Goal: Communication & Community: Answer question/provide support

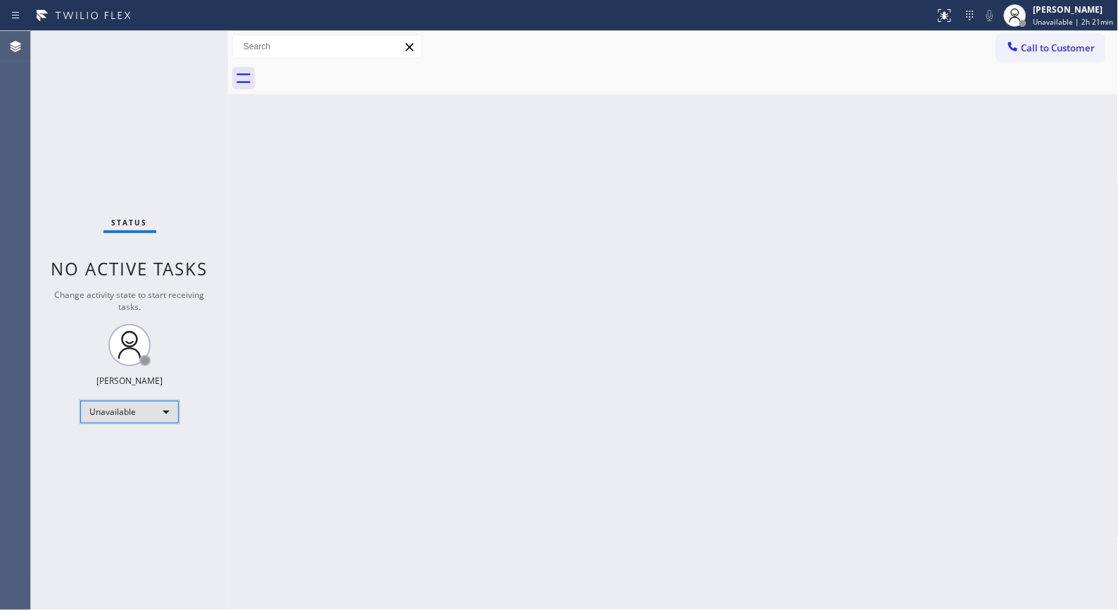
click at [142, 412] on div "Unavailable" at bounding box center [129, 412] width 99 height 23
click at [116, 482] on li "Break" at bounding box center [129, 483] width 96 height 17
click at [744, 261] on div "Back to Dashboard Change Sender ID Customers Technicians Select a contact Outbo…" at bounding box center [673, 320] width 891 height 579
click at [771, 420] on div "Back to Dashboard Change Sender ID Customers Technicians Select a contact Outbo…" at bounding box center [673, 320] width 891 height 579
click at [487, 320] on div "Back to Dashboard Change Sender ID Customers Technicians Select a contact Outbo…" at bounding box center [673, 320] width 891 height 579
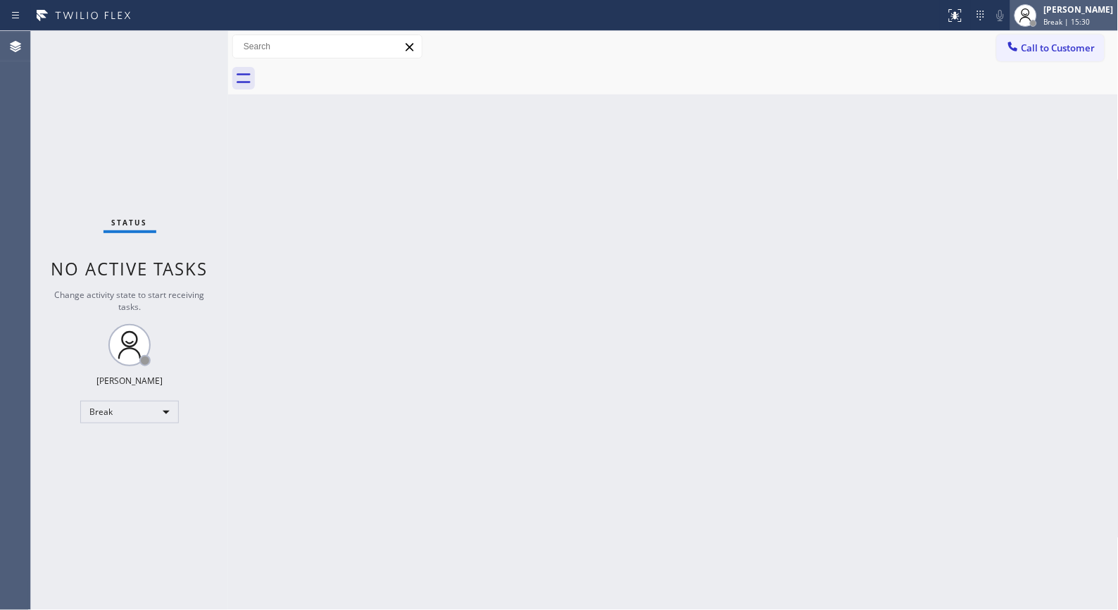
click at [1055, 14] on div "[PERSON_NAME]" at bounding box center [1079, 10] width 70 height 12
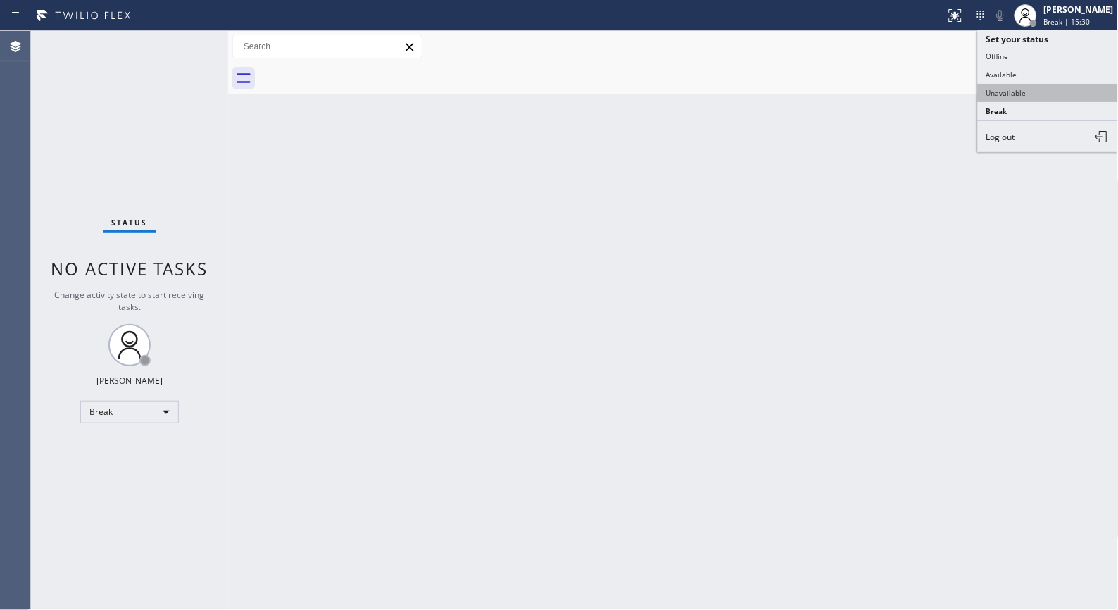
click at [1032, 87] on button "Unavailable" at bounding box center [1048, 93] width 141 height 18
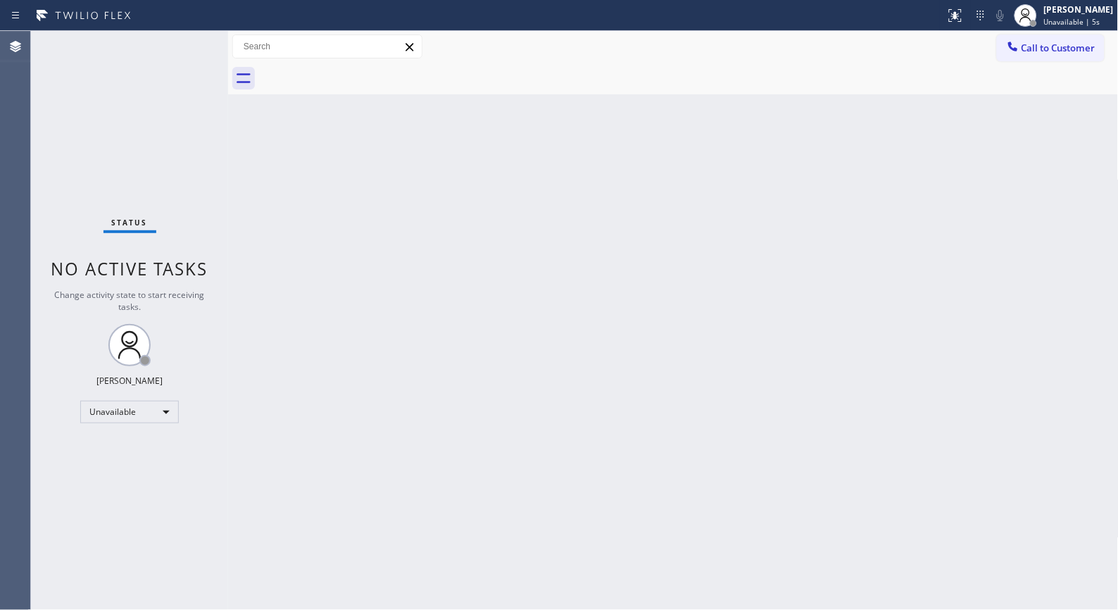
click at [625, 376] on div "Back to Dashboard Change Sender ID Customers Technicians Select a contact Outbo…" at bounding box center [673, 320] width 891 height 579
click at [693, 420] on div "Back to Dashboard Change Sender ID Customers Technicians Select a contact Outbo…" at bounding box center [673, 320] width 891 height 579
click at [716, 420] on div "Back to Dashboard Change Sender ID Customers Technicians Select a contact Outbo…" at bounding box center [673, 320] width 891 height 579
click at [1023, 48] on span "Call to Customer" at bounding box center [1059, 48] width 74 height 13
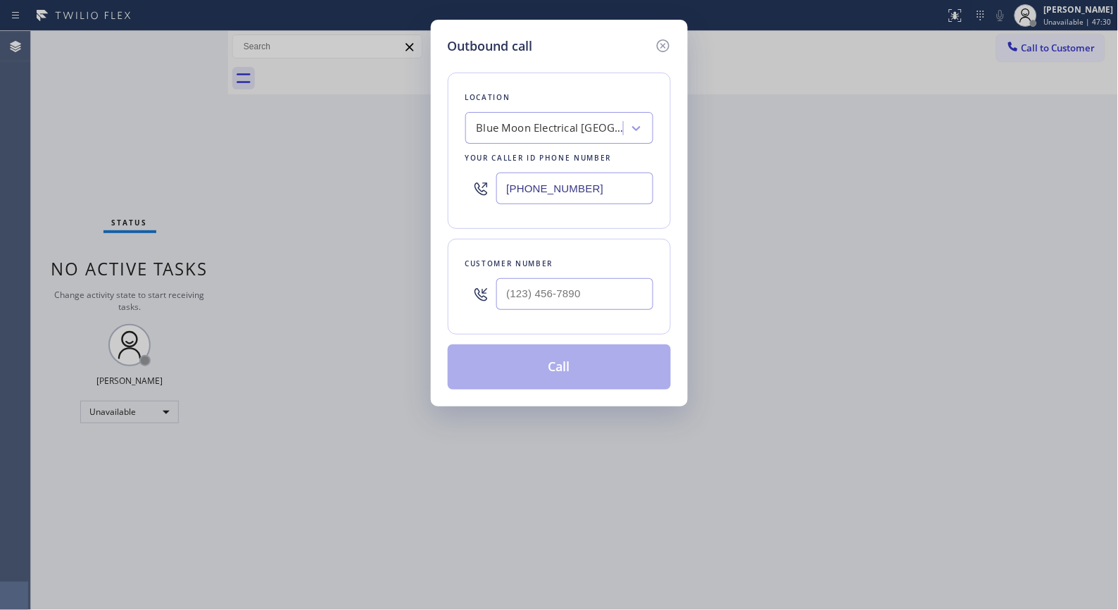
click at [589, 116] on div "Blue Moon Electrical [GEOGRAPHIC_DATA]" at bounding box center [547, 128] width 154 height 25
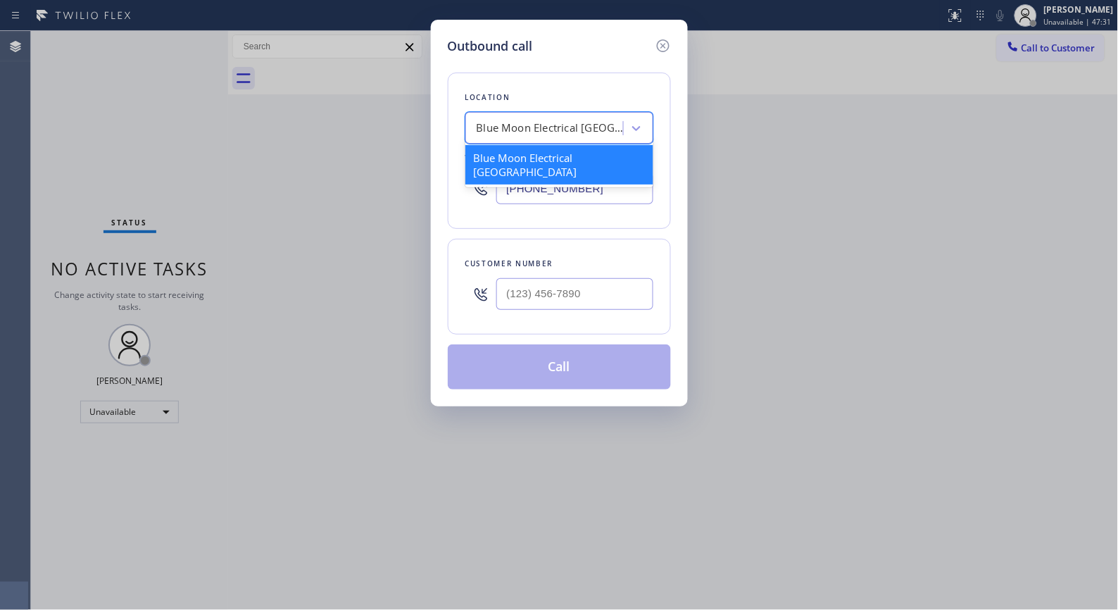
paste input "[PHONE_NUMBER]"
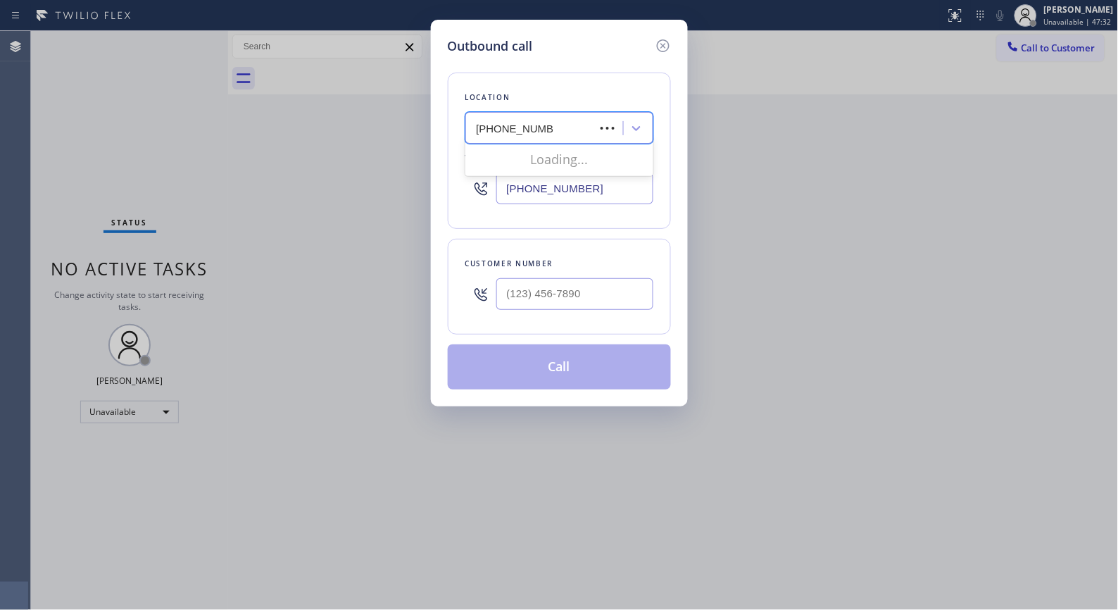
type input "[PHONE_NUMBER]"
drag, startPoint x: 592, startPoint y: 179, endPoint x: 463, endPoint y: 180, distance: 128.9
click at [463, 180] on div "Location [GEOGRAPHIC_DATA] Your caller id phone number [PHONE_NUMBER]" at bounding box center [559, 151] width 223 height 156
paste input "408) 692-183"
drag, startPoint x: 592, startPoint y: 185, endPoint x: 452, endPoint y: 181, distance: 139.5
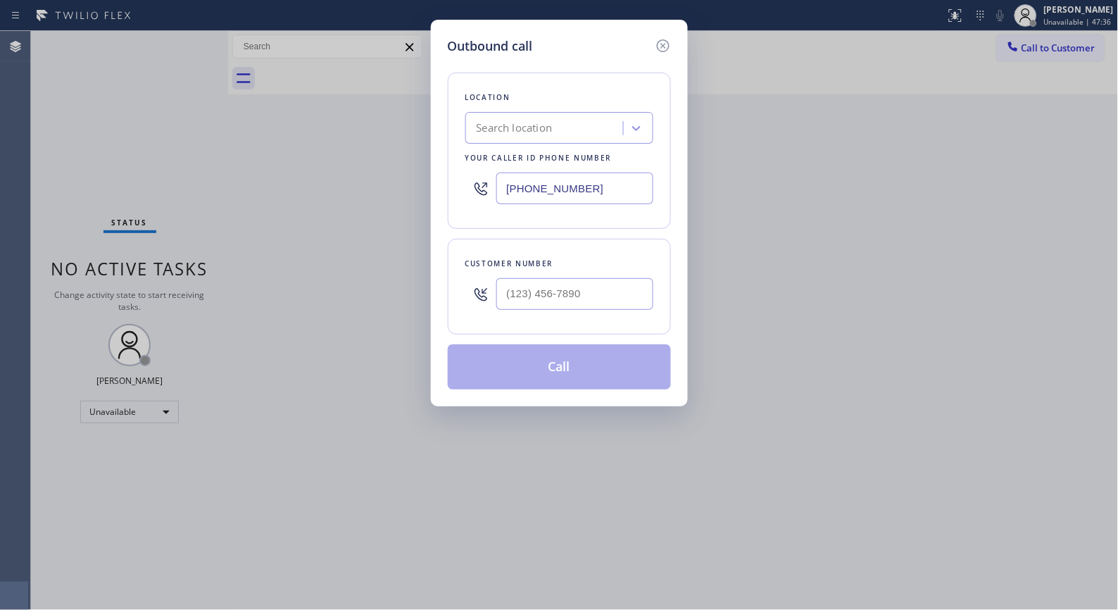
click at [452, 181] on div "Location Search location Your caller id phone number [PHONE_NUMBER]" at bounding box center [559, 151] width 223 height 156
paste input "408) 692-183"
type input "[PHONE_NUMBER]"
drag, startPoint x: 482, startPoint y: 293, endPoint x: 439, endPoint y: 261, distance: 53.4
click at [466, 292] on div "(___) ___-____" at bounding box center [560, 294] width 188 height 46
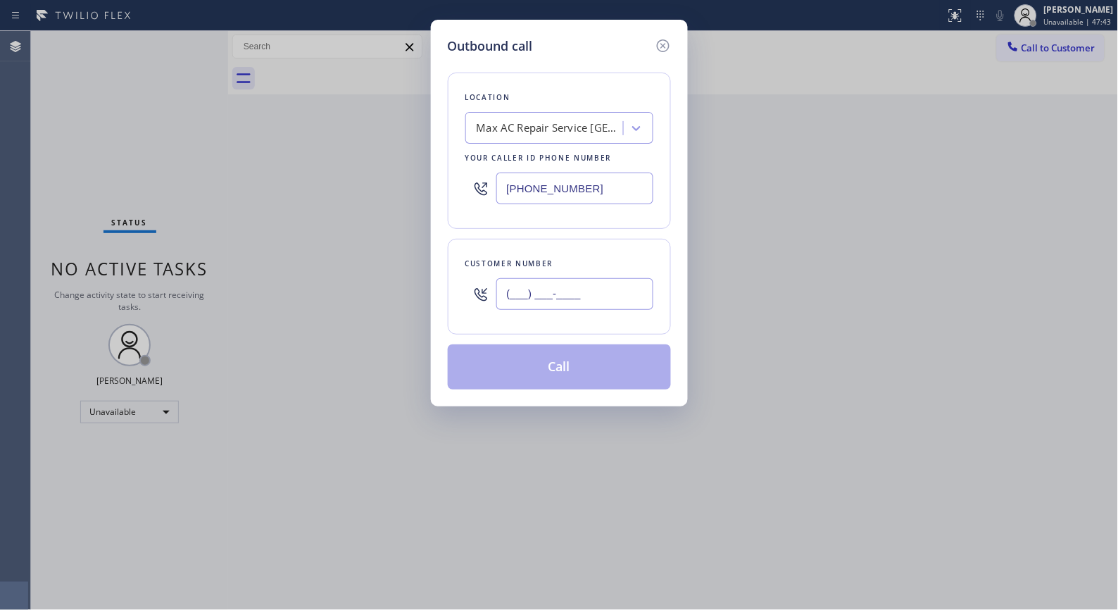
paste input "408) 439-9300"
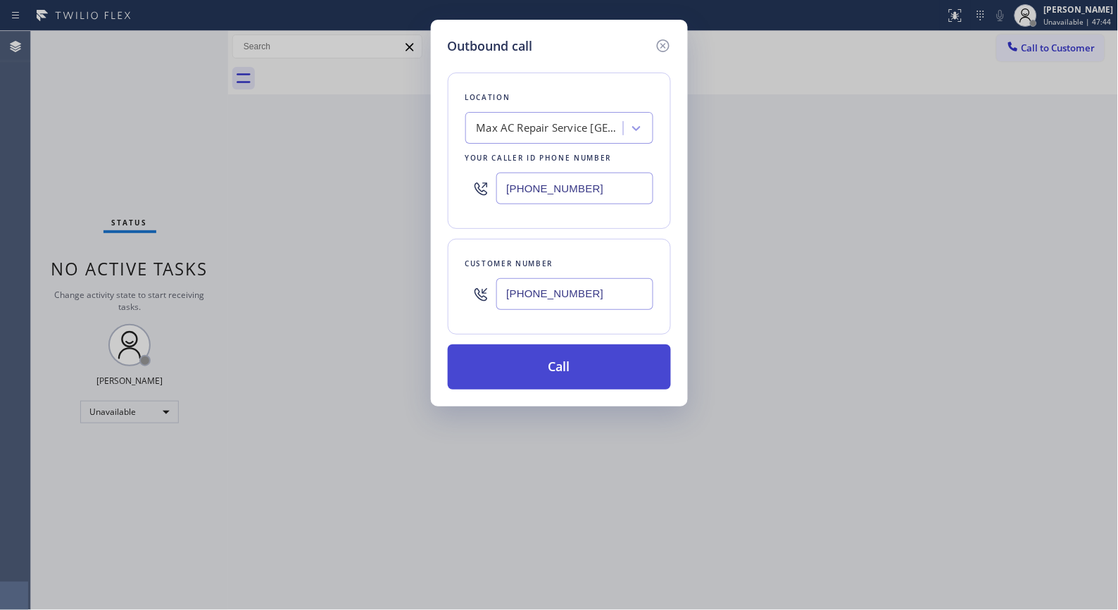
type input "[PHONE_NUMBER]"
click at [558, 369] on button "Call" at bounding box center [559, 366] width 223 height 45
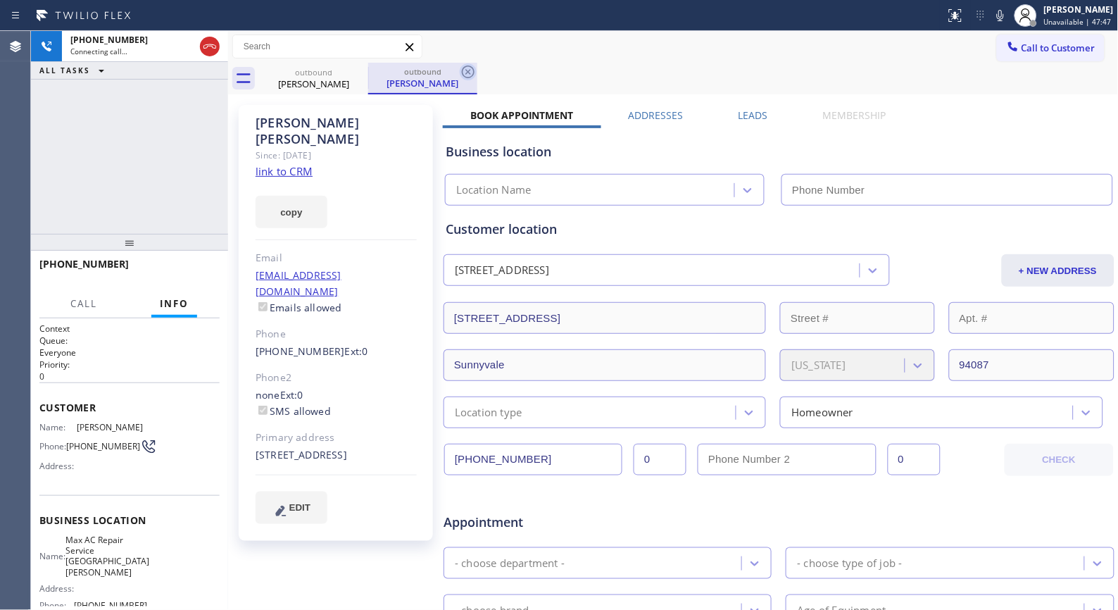
click at [467, 73] on icon at bounding box center [468, 72] width 13 height 13
type input "[PHONE_NUMBER]"
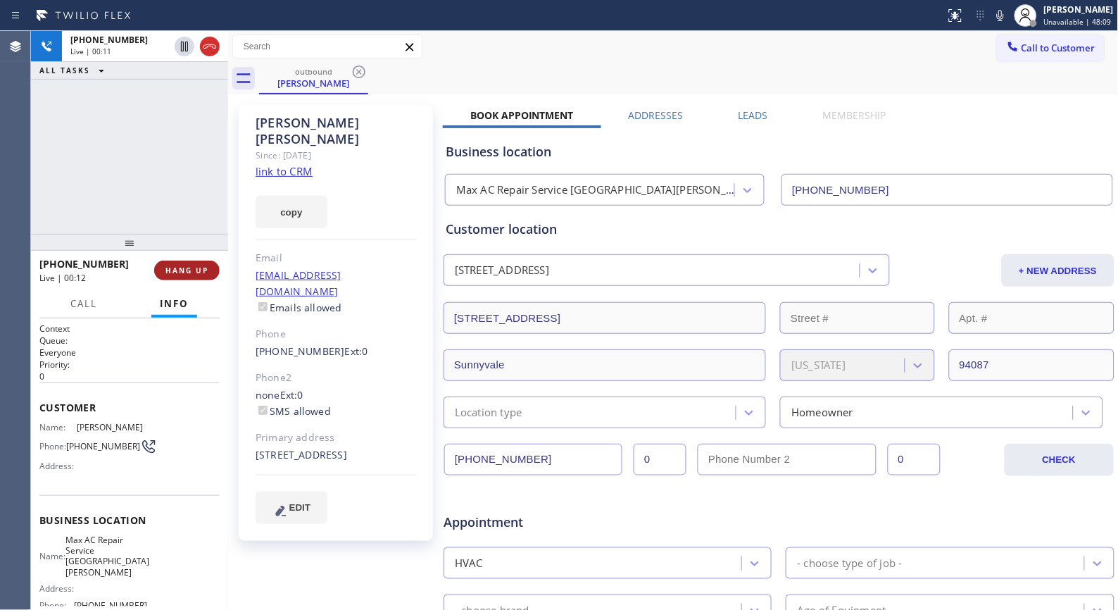
click at [182, 271] on span "HANG UP" at bounding box center [187, 271] width 43 height 10
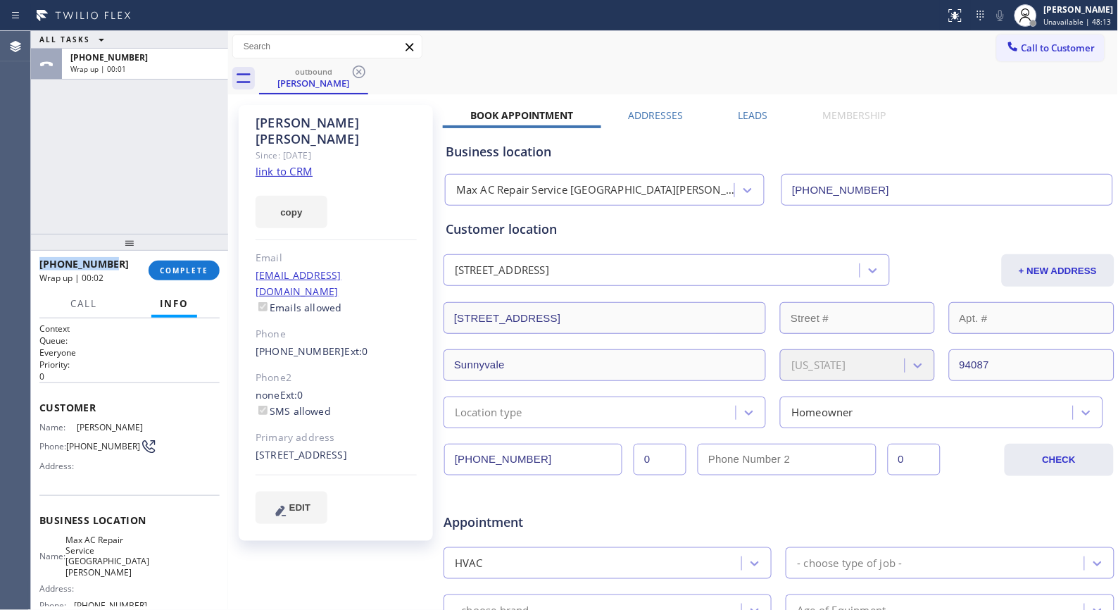
drag, startPoint x: 113, startPoint y: 265, endPoint x: 38, endPoint y: 259, distance: 74.9
click at [38, 259] on div "[PHONE_NUMBER] Wrap up | 00:02 COMPLETE" at bounding box center [129, 270] width 197 height 39
copy span "[PHONE_NUMBER]"
click at [198, 266] on span "COMPLETE" at bounding box center [184, 271] width 49 height 10
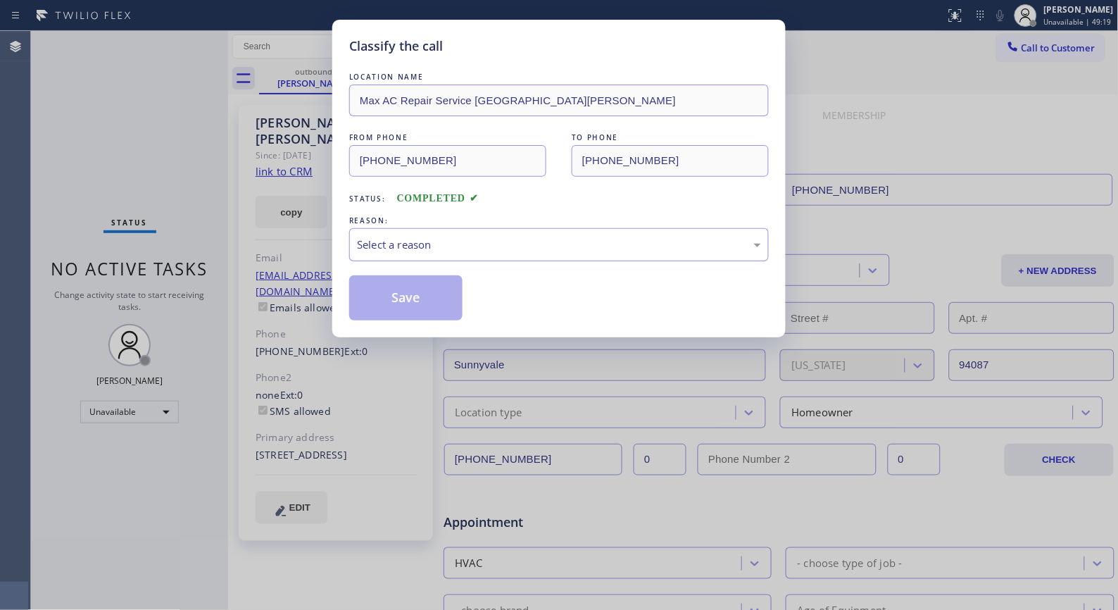
click at [693, 250] on div "Select a reason" at bounding box center [559, 245] width 404 height 16
click at [427, 301] on button "Save" at bounding box center [405, 297] width 113 height 45
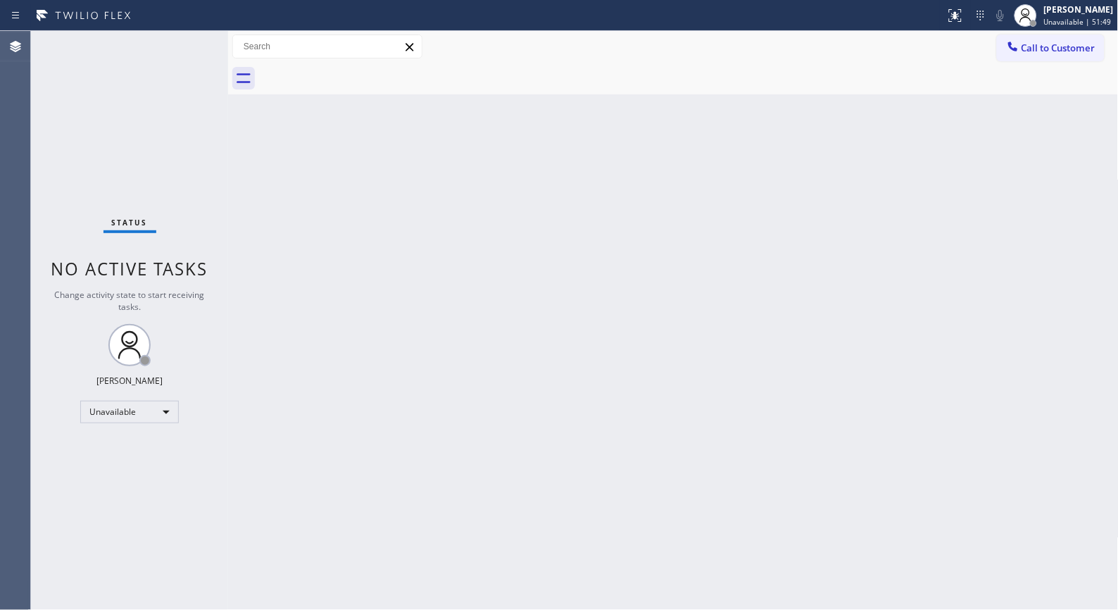
click at [602, 382] on div "Back to Dashboard Change Sender ID Customers Technicians Select a contact Outbo…" at bounding box center [673, 320] width 891 height 579
click at [1054, 58] on button "Call to Customer" at bounding box center [1051, 48] width 108 height 27
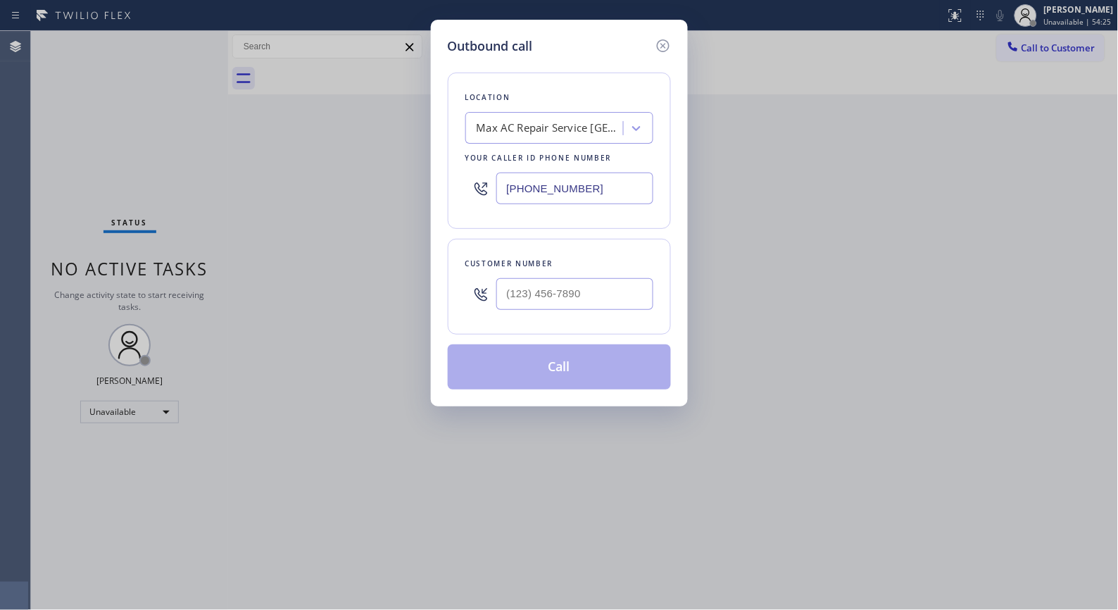
drag, startPoint x: 623, startPoint y: 190, endPoint x: 454, endPoint y: 153, distance: 172.4
click at [473, 172] on div "[PHONE_NUMBER]" at bounding box center [560, 189] width 188 height 46
paste input "206) 557-6220"
type input "[PHONE_NUMBER]"
drag, startPoint x: 617, startPoint y: 282, endPoint x: 432, endPoint y: 269, distance: 185.0
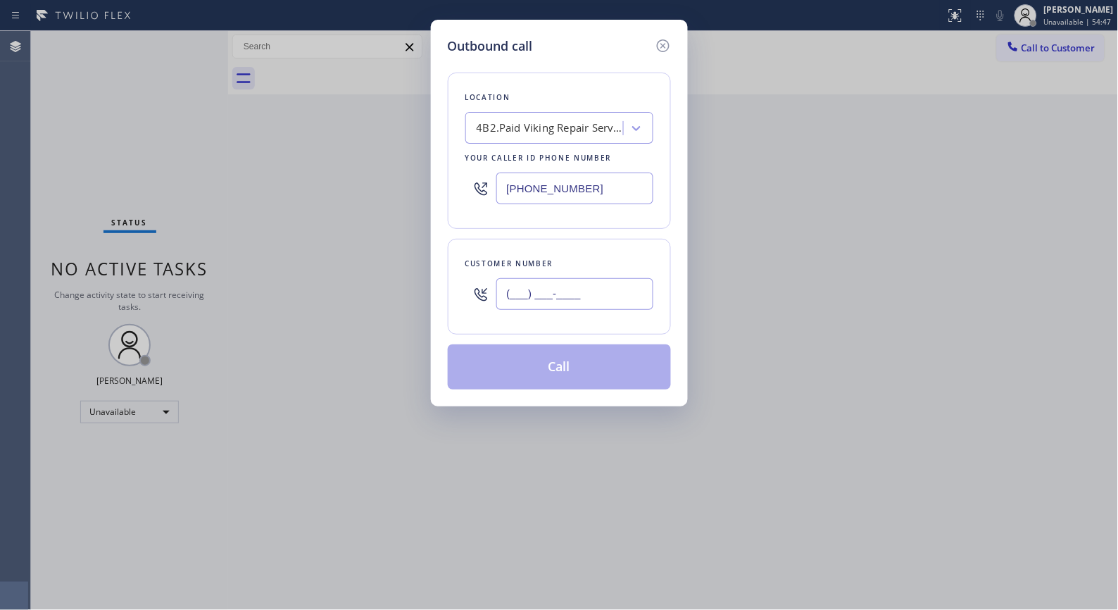
click at [512, 319] on div "Customer number (___) ___-____" at bounding box center [559, 287] width 223 height 96
paste input "425) 299-2247"
type input "[PHONE_NUMBER]"
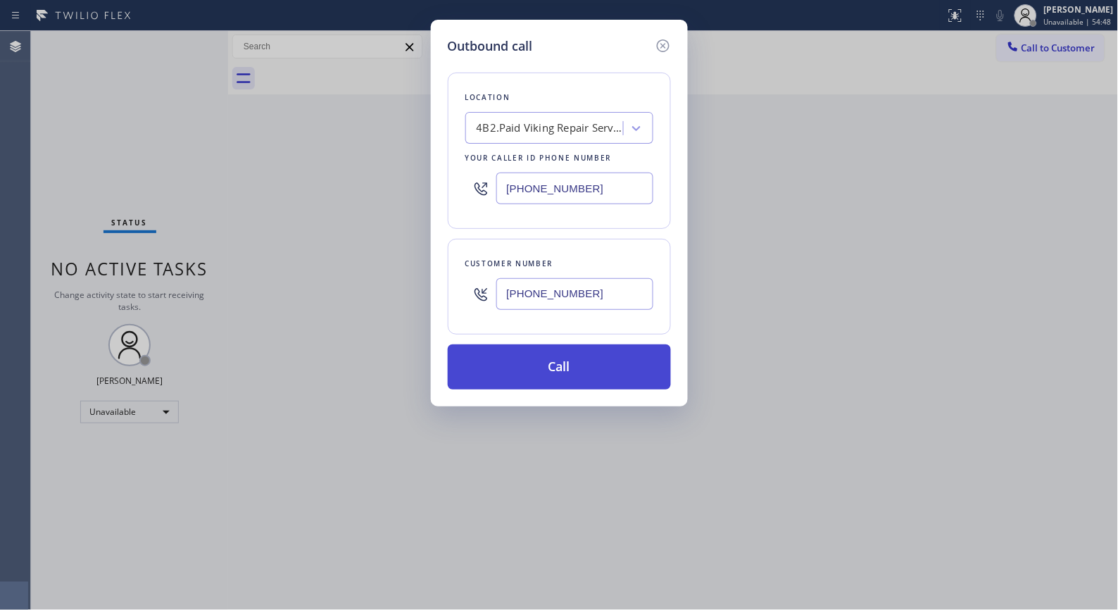
click at [611, 368] on button "Call" at bounding box center [559, 366] width 223 height 45
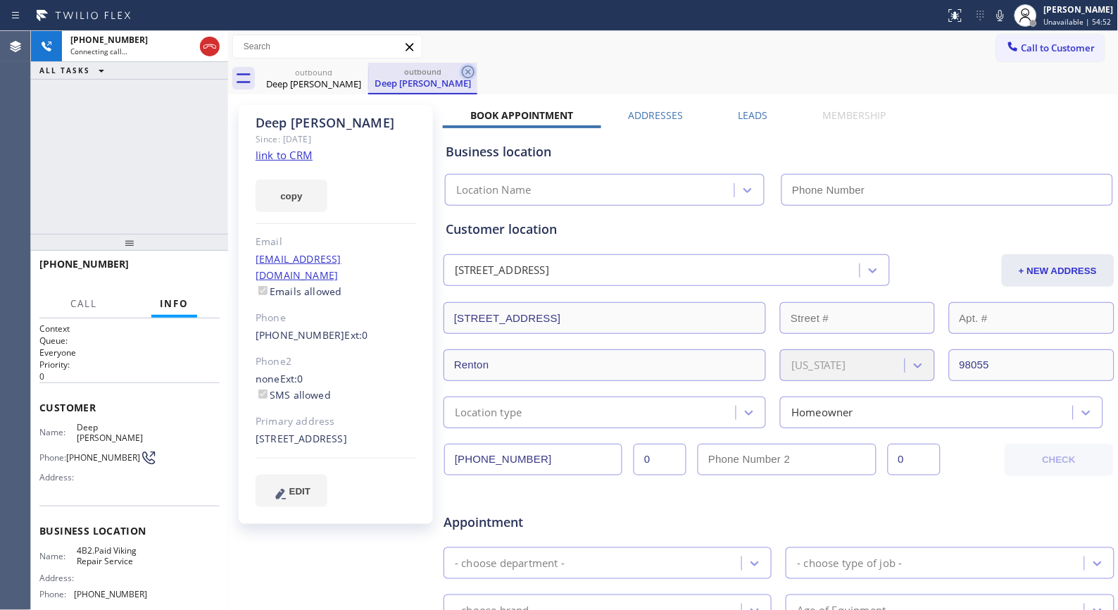
type input "[PHONE_NUMBER]"
click at [473, 72] on icon at bounding box center [468, 71] width 17 height 17
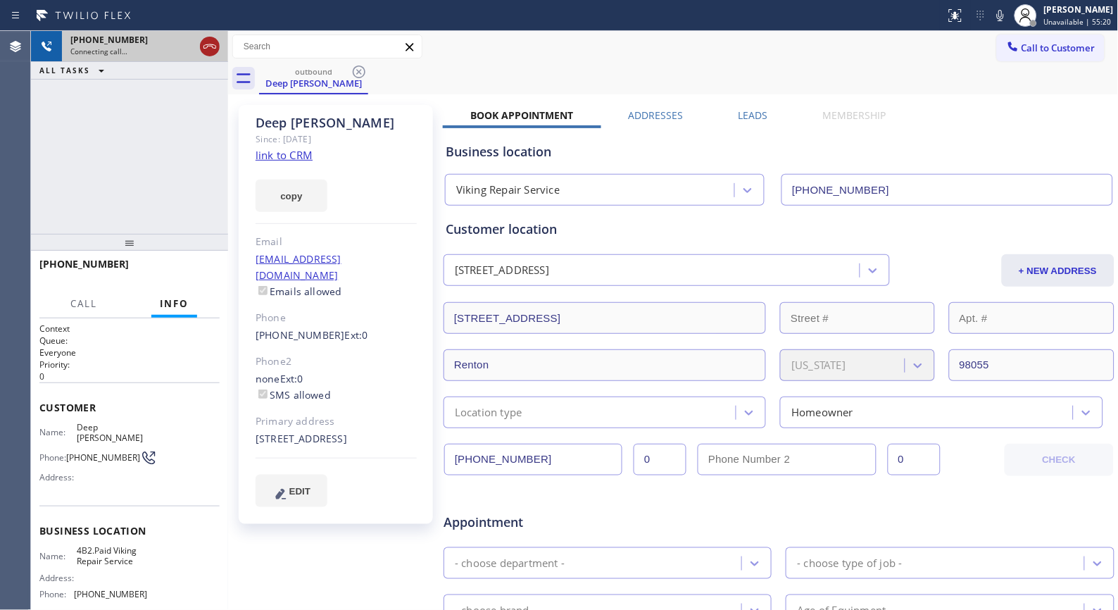
click at [206, 44] on icon at bounding box center [210, 46] width 13 height 4
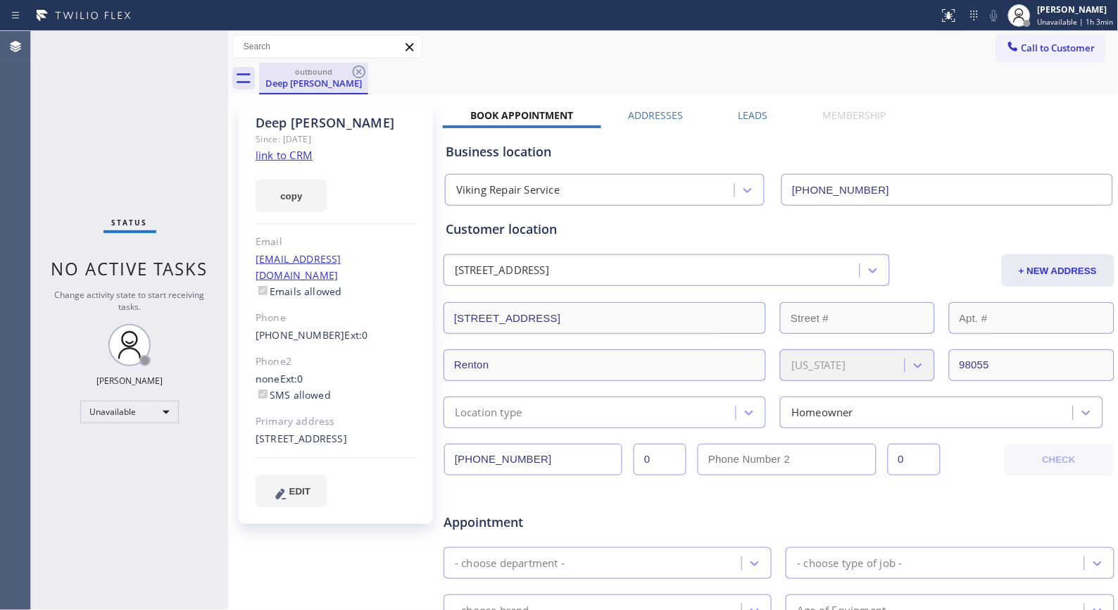
click at [359, 87] on div "Deep [PERSON_NAME]" at bounding box center [314, 83] width 106 height 13
click at [349, 73] on div "outbound" at bounding box center [314, 71] width 106 height 11
click at [570, 58] on div "Call to Customer Outbound call Location Viking Repair Service Your caller id ph…" at bounding box center [673, 47] width 891 height 25
click at [349, 72] on div "outbound" at bounding box center [314, 71] width 106 height 11
click at [356, 75] on icon at bounding box center [359, 71] width 17 height 17
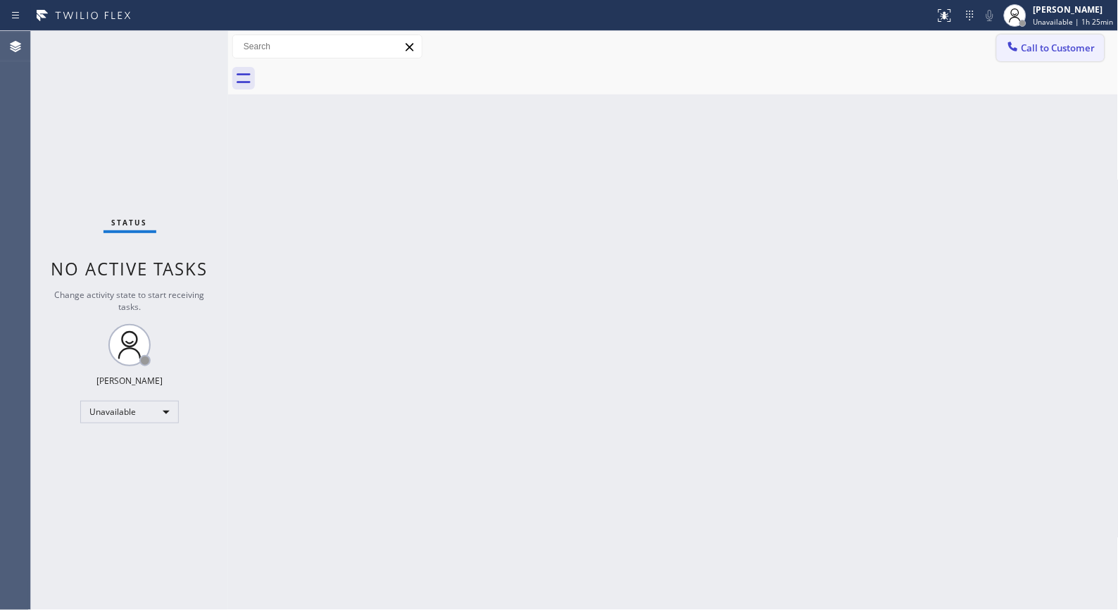
click at [1041, 39] on button "Call to Customer" at bounding box center [1051, 48] width 108 height 27
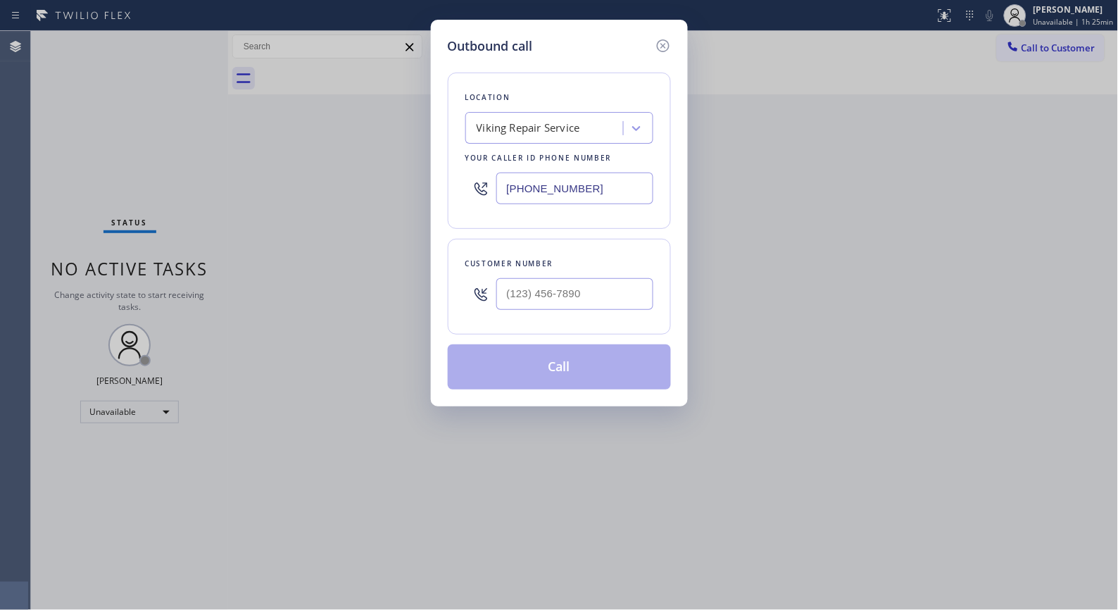
drag, startPoint x: 590, startPoint y: 192, endPoint x: 347, endPoint y: 129, distance: 250.9
click at [372, 150] on div "Outbound call Location Viking Repair Service Your caller id phone number [PHONE…" at bounding box center [559, 305] width 1118 height 610
paste input "562) 358-5911"
type input "[PHONE_NUMBER]"
click at [617, 291] on input "(___) ___-____" at bounding box center [575, 294] width 157 height 32
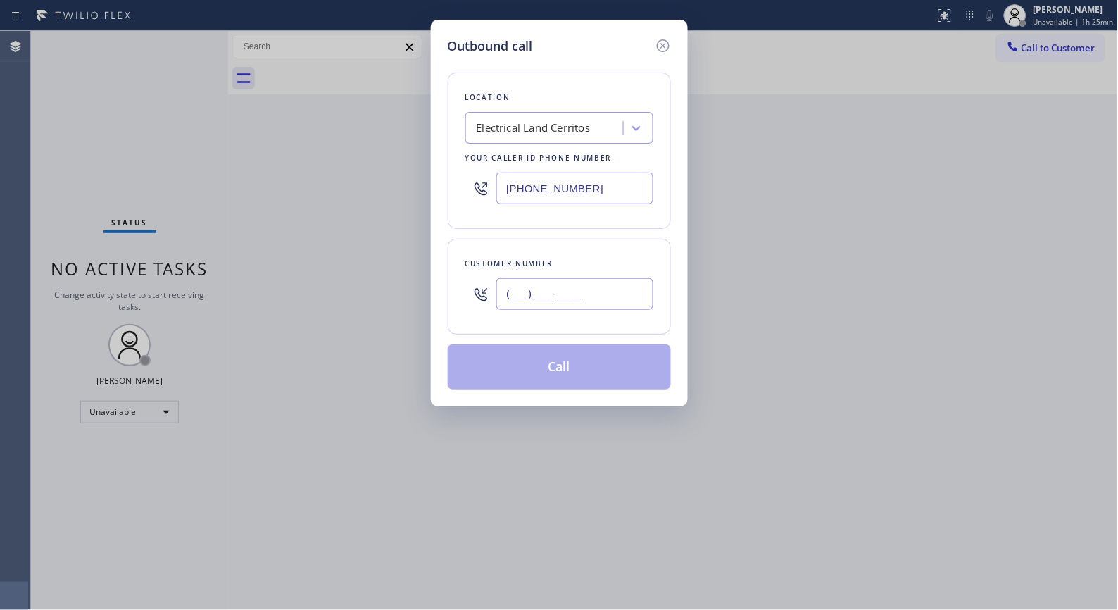
paste input "562) 298-6383"
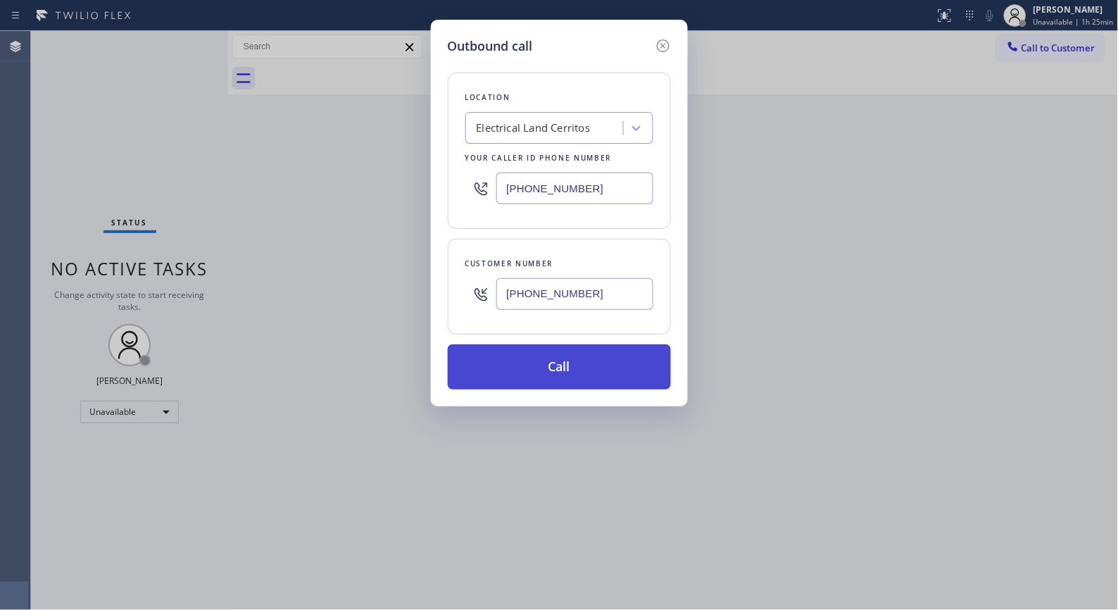
type input "[PHONE_NUMBER]"
click at [586, 368] on button "Call" at bounding box center [559, 366] width 223 height 45
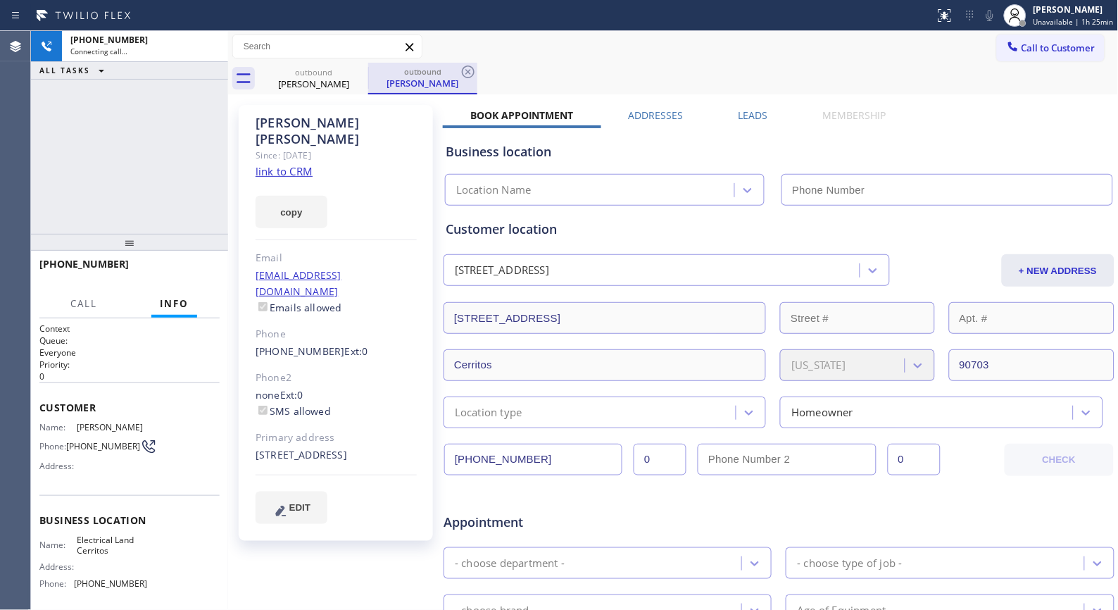
click at [455, 73] on div "outbound" at bounding box center [423, 71] width 106 height 11
type input "[PHONE_NUMBER]"
click at [456, 77] on div "[PERSON_NAME]" at bounding box center [423, 83] width 106 height 13
type input "[PHONE_NUMBER]"
click at [472, 69] on icon at bounding box center [468, 71] width 17 height 17
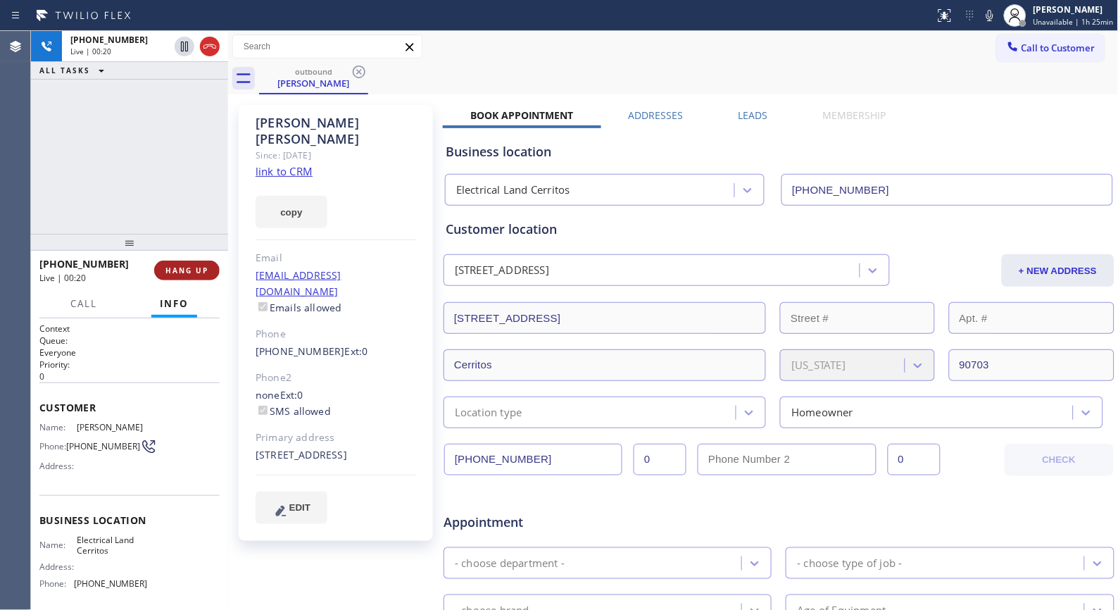
click at [195, 270] on span "HANG UP" at bounding box center [187, 271] width 43 height 10
click at [194, 270] on span "HANG UP" at bounding box center [187, 271] width 43 height 10
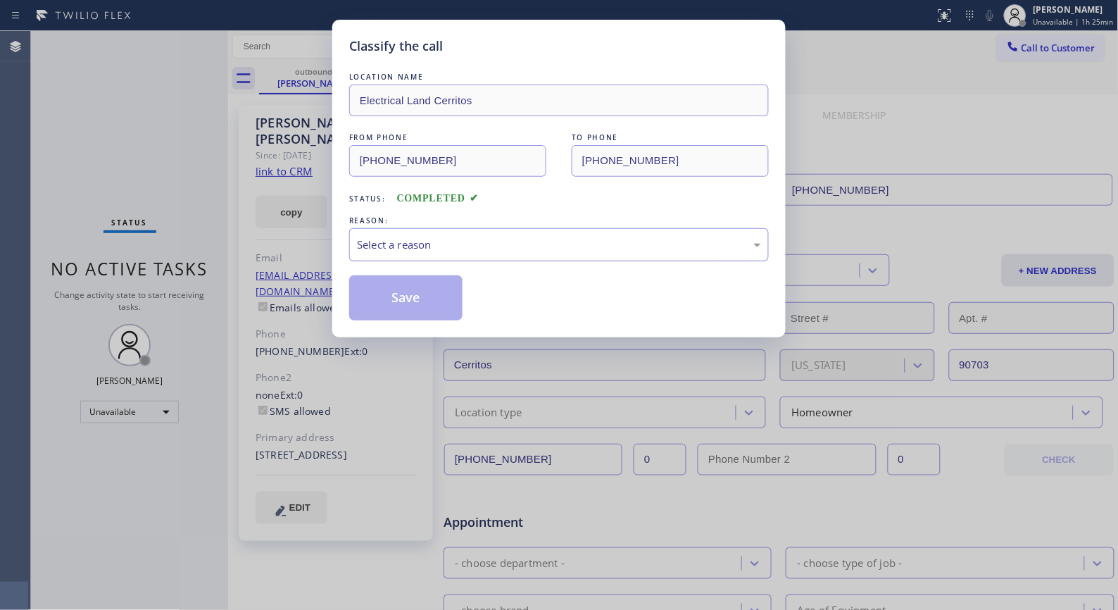
click at [459, 248] on div "Select a reason" at bounding box center [559, 245] width 404 height 16
click at [407, 301] on button "Save" at bounding box center [405, 297] width 113 height 45
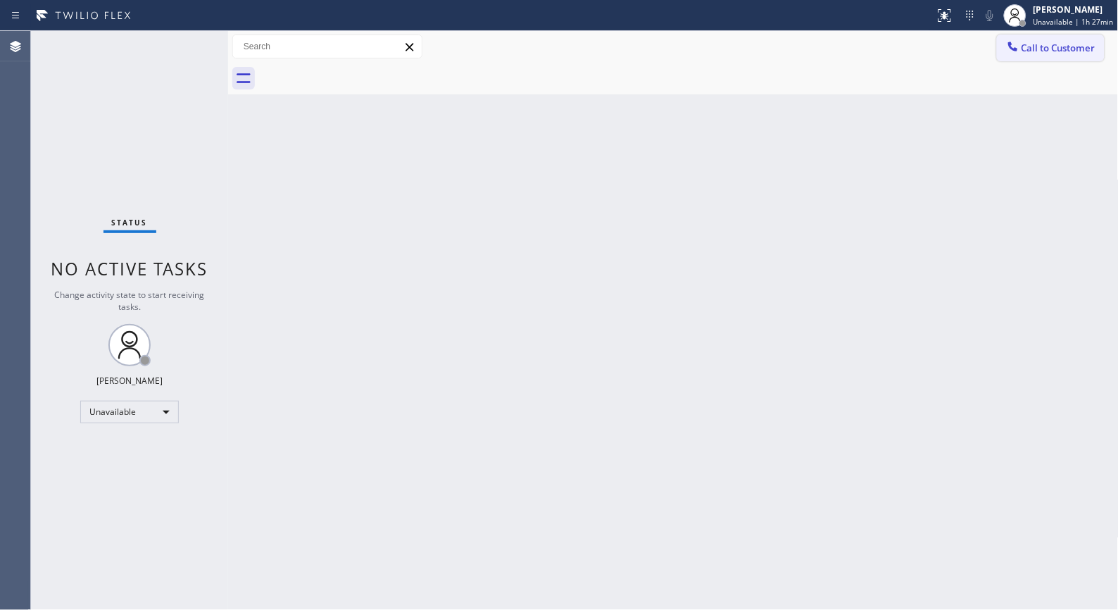
click at [1050, 57] on button "Call to Customer" at bounding box center [1051, 48] width 108 height 27
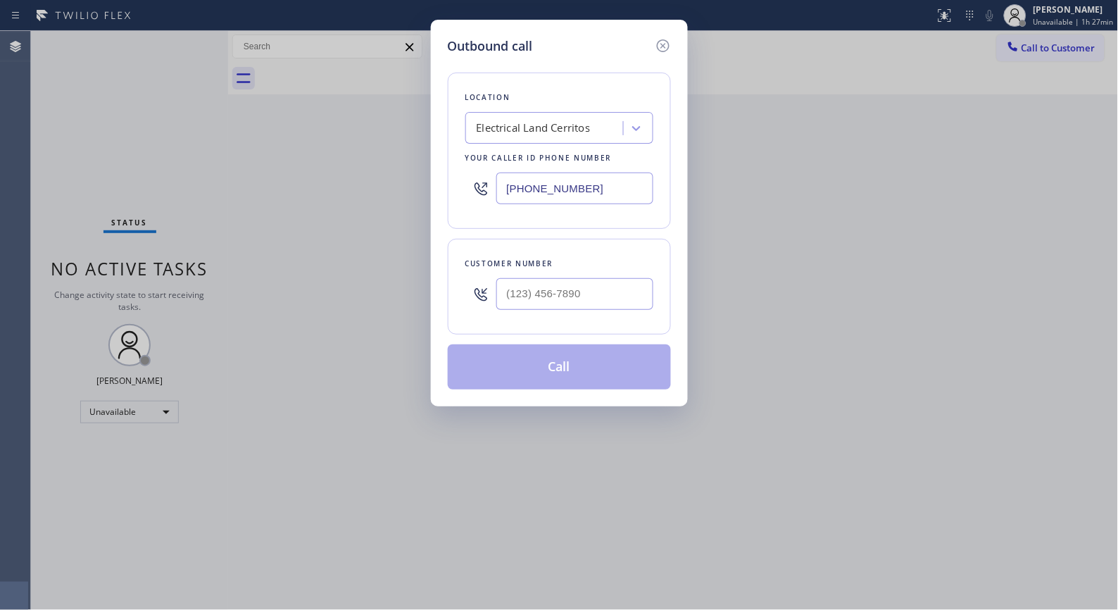
drag, startPoint x: 623, startPoint y: 179, endPoint x: 361, endPoint y: 92, distance: 276.2
click at [403, 132] on div "Outbound call Location Electrical Land Cerritos Your caller id phone number [PH…" at bounding box center [559, 305] width 1118 height 610
paste input "332) 456-0495"
drag, startPoint x: 615, startPoint y: 185, endPoint x: 320, endPoint y: 1, distance: 348.0
click at [402, 152] on div "Outbound call Location GE Monogram Inc Repair [US_STATE] Your caller id phone n…" at bounding box center [559, 305] width 1118 height 610
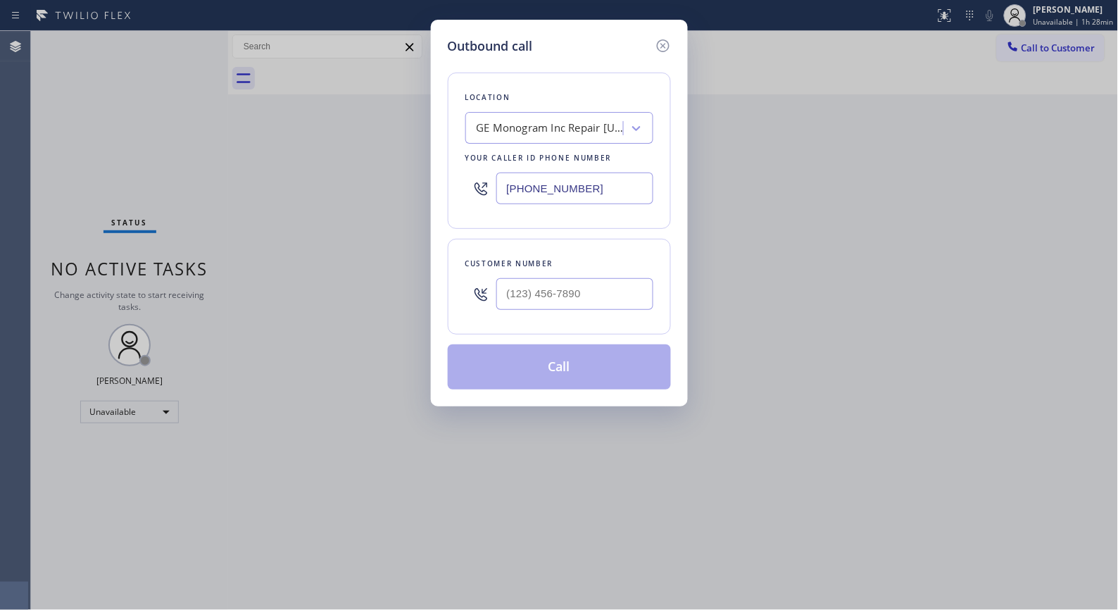
paste input "408) 692-1838"
type input "[PHONE_NUMBER]"
drag, startPoint x: 594, startPoint y: 294, endPoint x: 489, endPoint y: 294, distance: 104.9
click at [489, 294] on div "(___) ___-____" at bounding box center [560, 294] width 188 height 46
paste input "408) 439-9300"
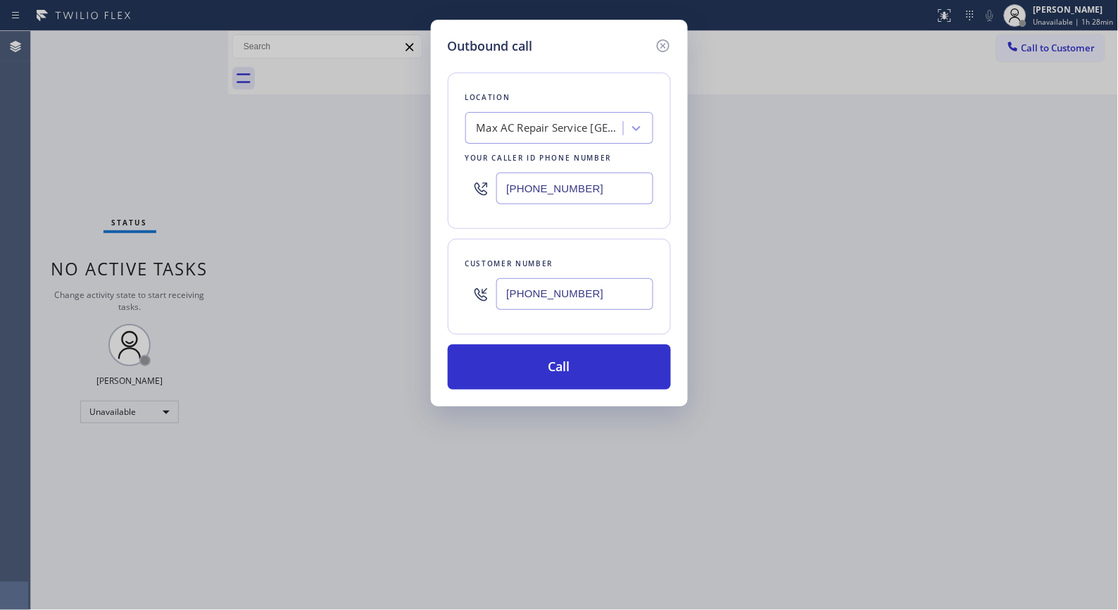
type input "[PHONE_NUMBER]"
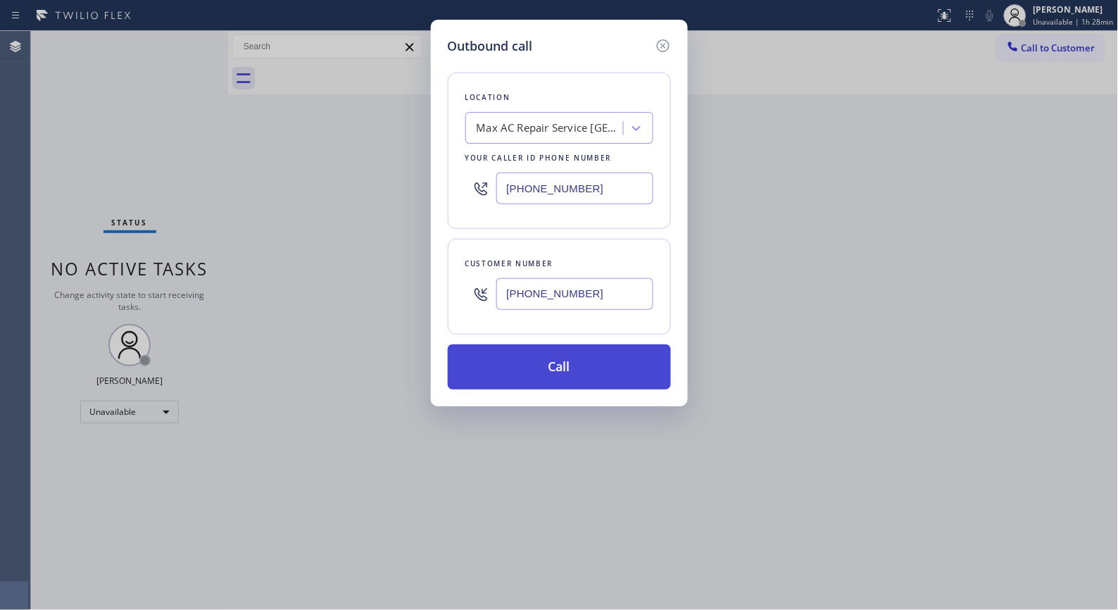
click at [611, 354] on button "Call" at bounding box center [559, 366] width 223 height 45
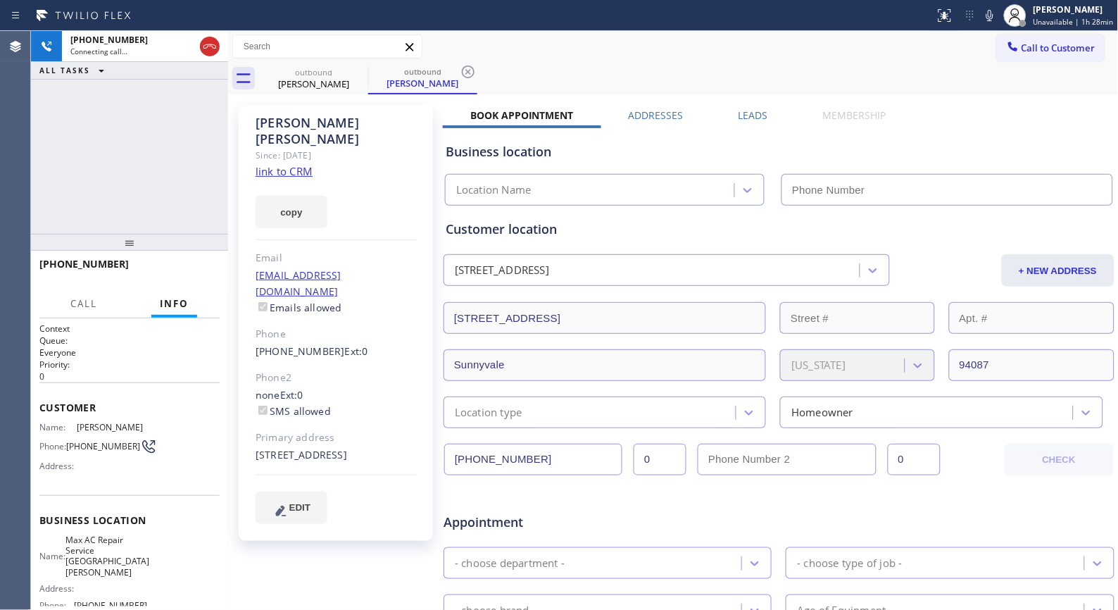
type input "[PHONE_NUMBER]"
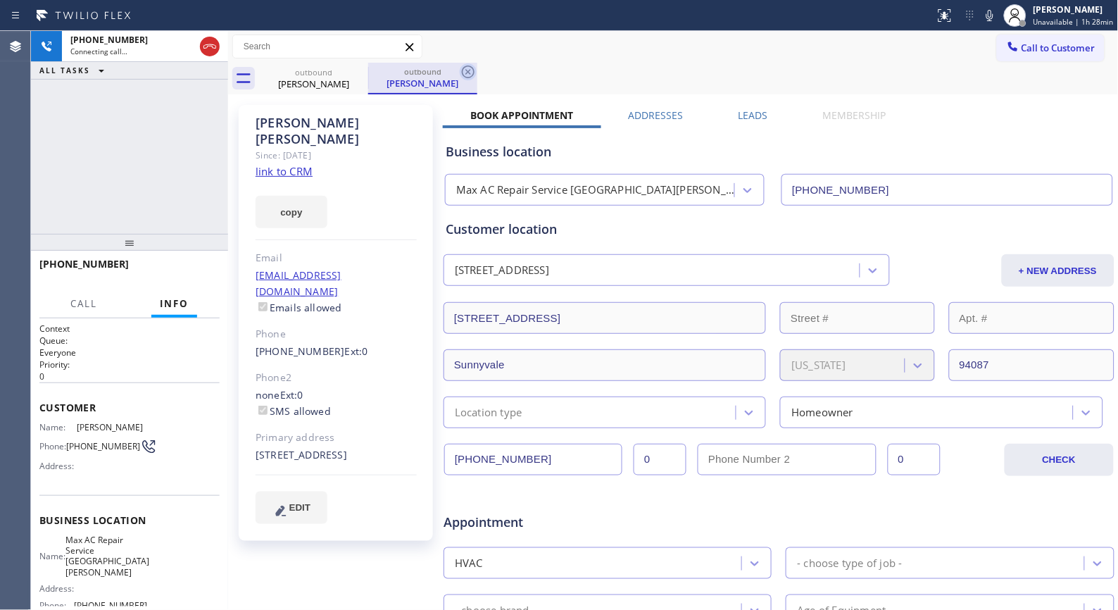
click at [466, 69] on icon at bounding box center [468, 72] width 13 height 13
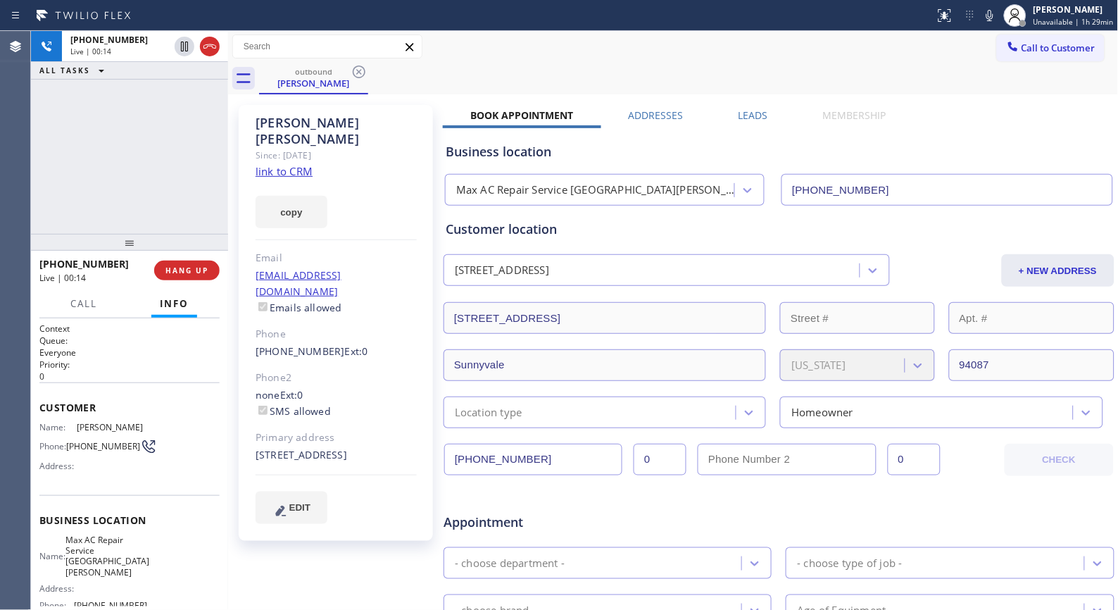
click at [543, 93] on div "outbound [PERSON_NAME]" at bounding box center [689, 79] width 860 height 32
click at [217, 46] on icon at bounding box center [209, 46] width 17 height 17
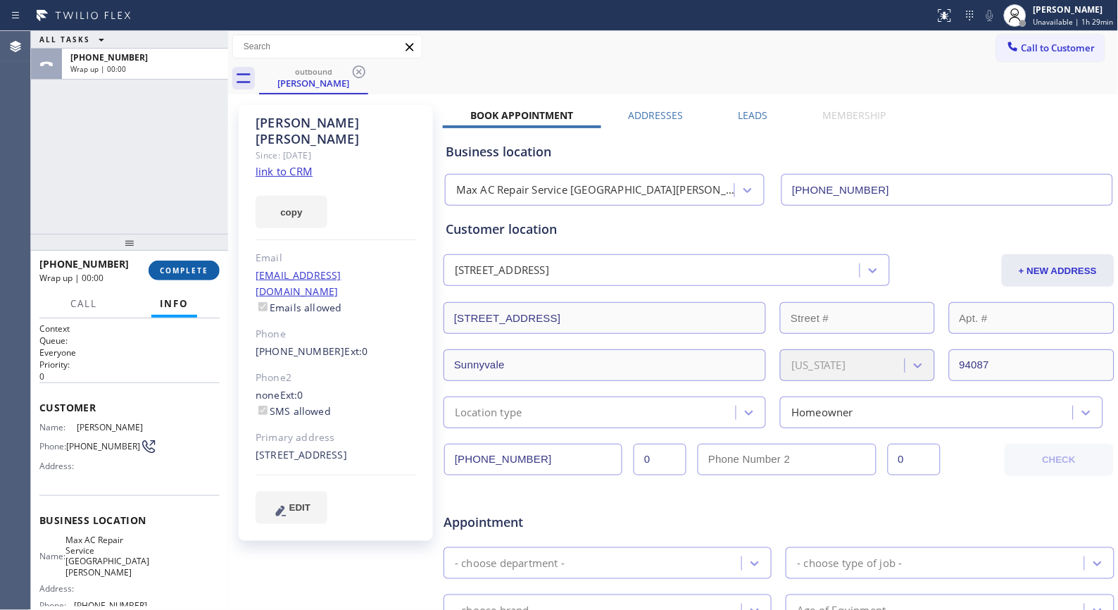
click at [192, 266] on span "COMPLETE" at bounding box center [184, 271] width 49 height 10
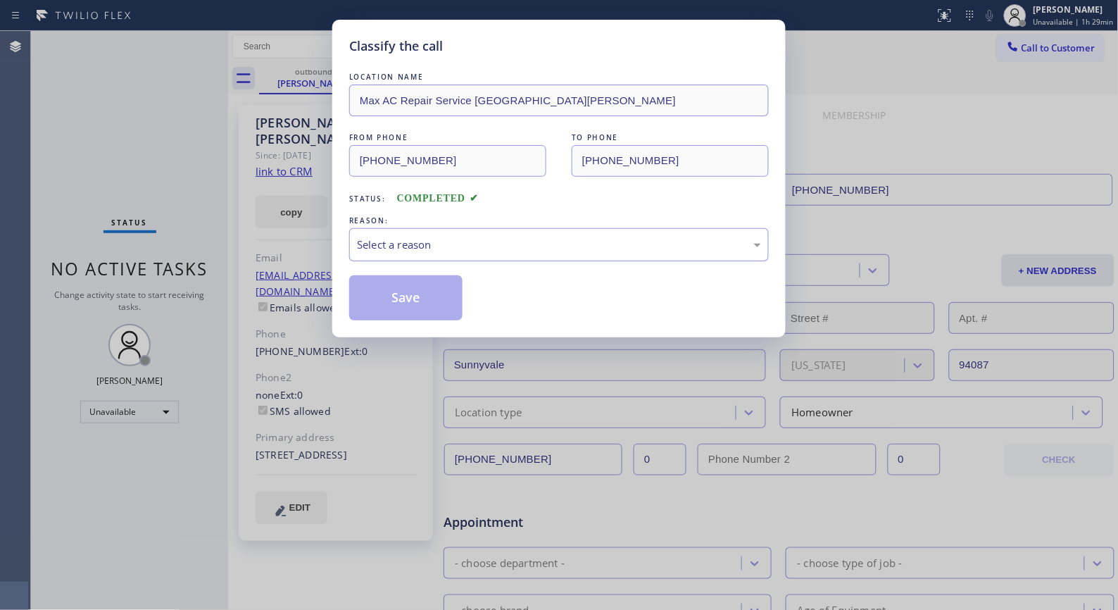
click at [434, 251] on div "Select a reason" at bounding box center [559, 245] width 404 height 16
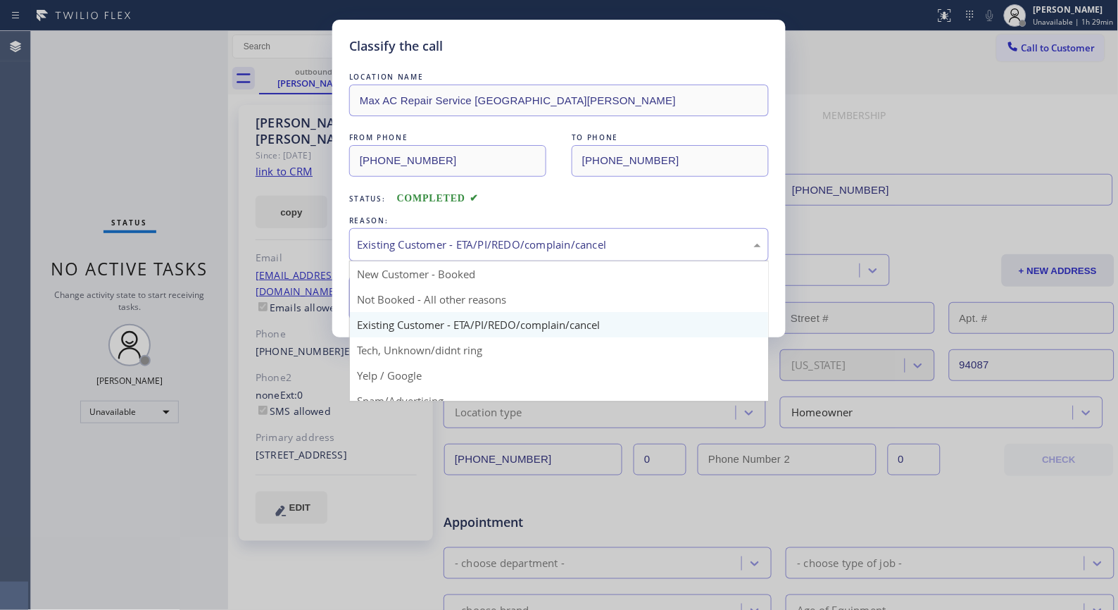
click at [408, 251] on div "Existing Customer - ETA/PI/REDO/complain/cancel" at bounding box center [559, 245] width 404 height 16
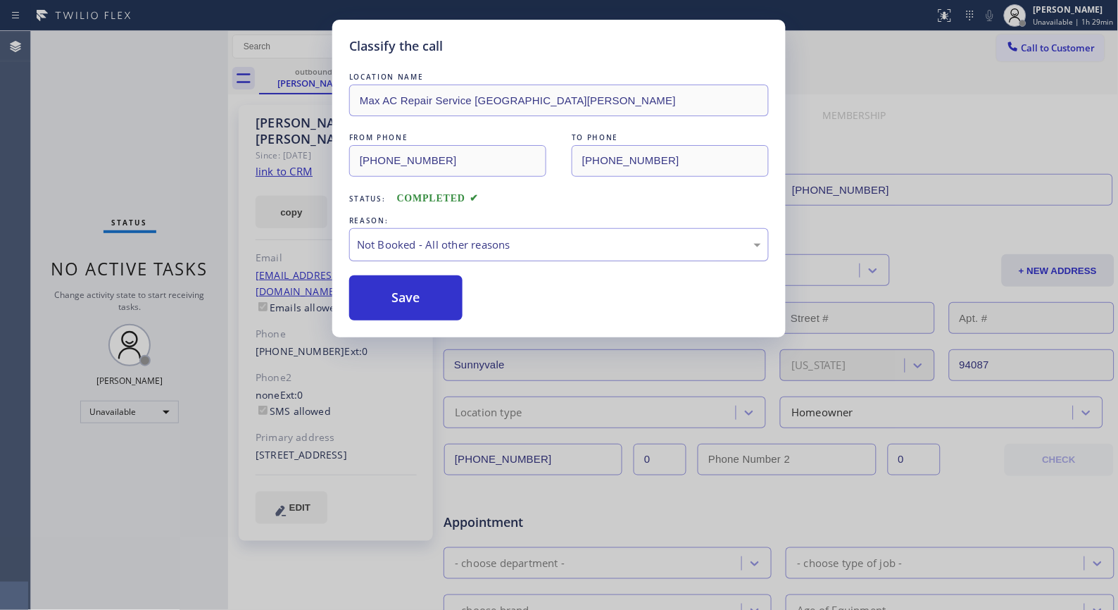
click at [420, 254] on div "Not Booked - All other reasons" at bounding box center [559, 244] width 420 height 33
click at [406, 304] on button "Save" at bounding box center [405, 297] width 113 height 45
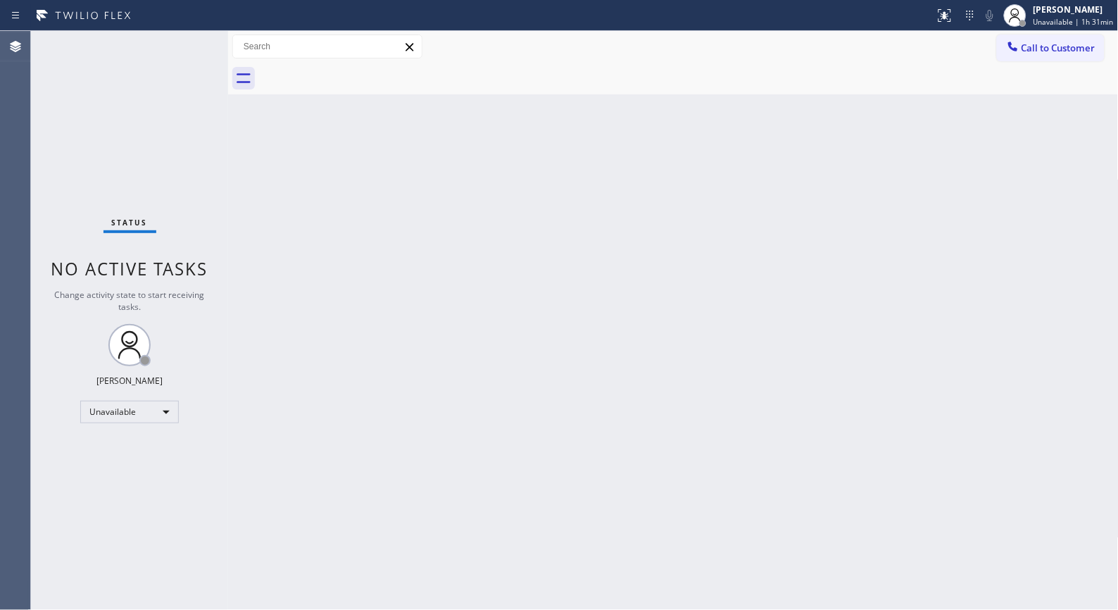
click at [1043, 64] on div at bounding box center [689, 79] width 860 height 32
click at [1038, 54] on button "Call to Customer" at bounding box center [1051, 48] width 108 height 27
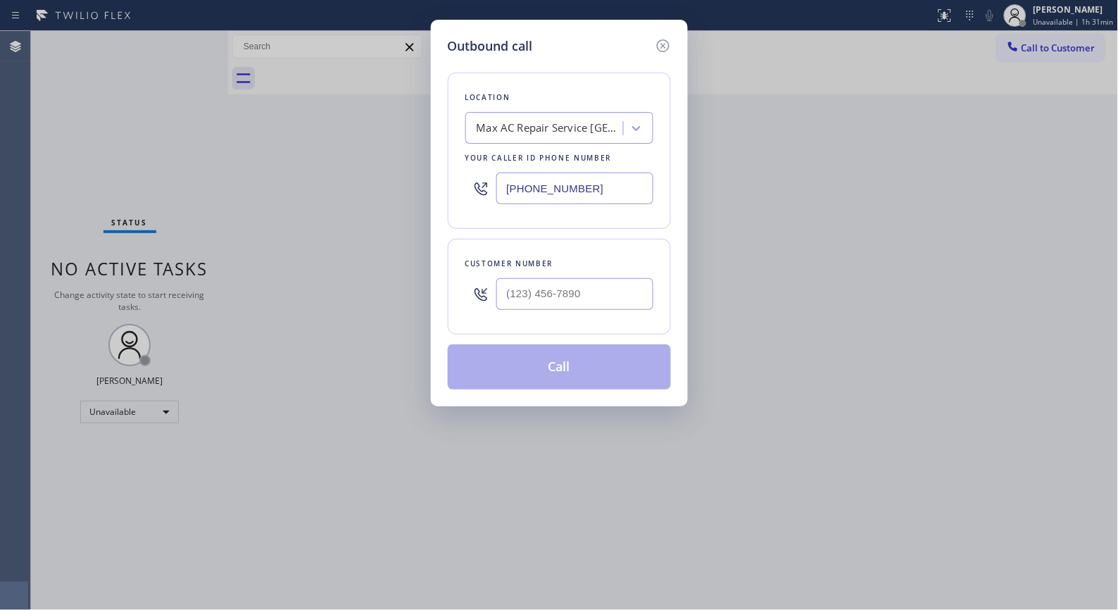
drag, startPoint x: 594, startPoint y: 173, endPoint x: 413, endPoint y: 135, distance: 185.0
click at [416, 137] on div "Outbound call Location Max AC Repair Service [GEOGRAPHIC_DATA][PERSON_NAME] You…" at bounding box center [559, 305] width 1118 height 610
paste input "855) 731-4952"
type input "[PHONE_NUMBER]"
click at [562, 291] on input "(___) ___-____" at bounding box center [575, 294] width 157 height 32
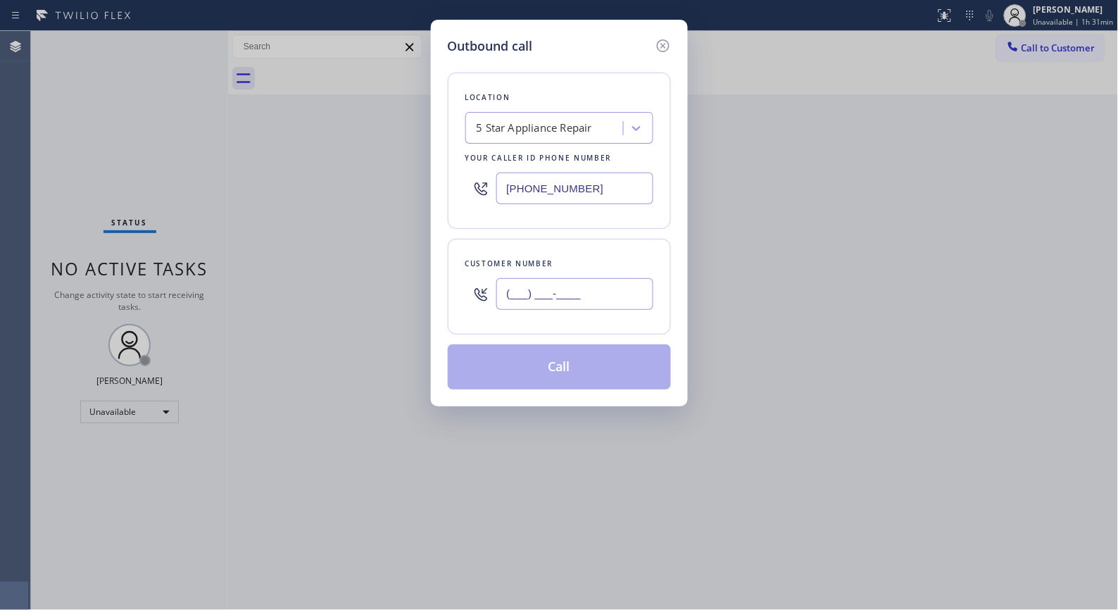
paste input "213) 308-3278"
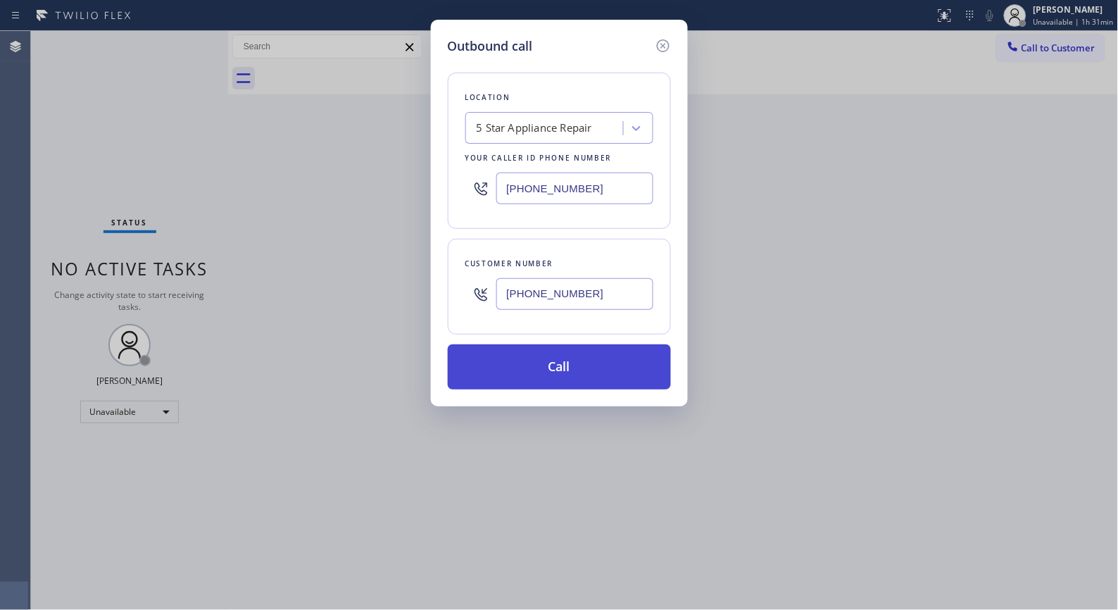
type input "[PHONE_NUMBER]"
click at [601, 386] on button "Call" at bounding box center [559, 366] width 223 height 45
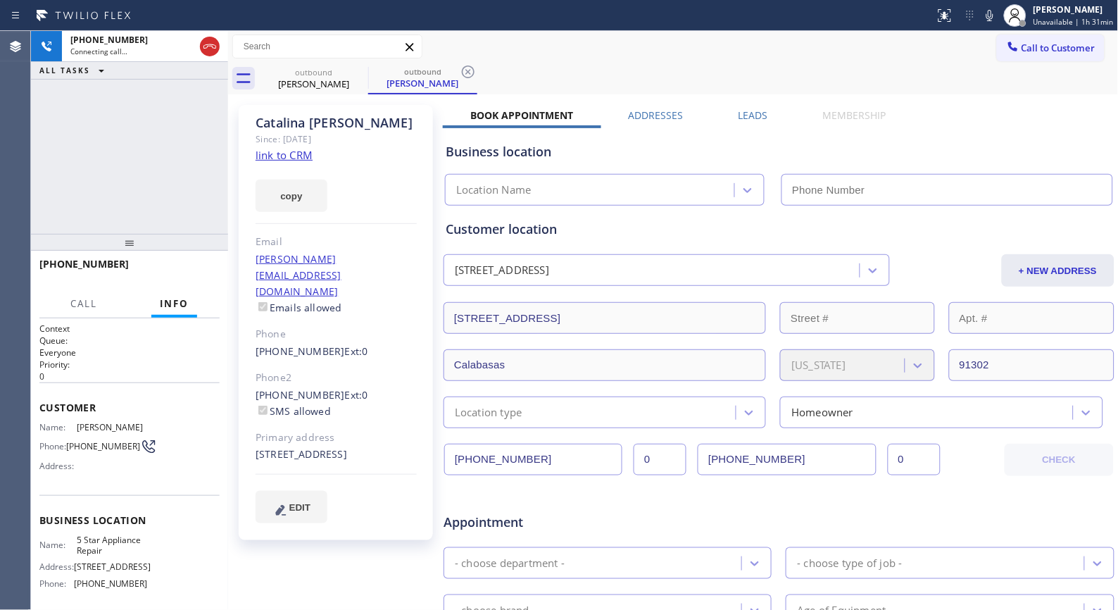
type input "[PHONE_NUMBER]"
click at [192, 266] on span "HANG UP" at bounding box center [187, 271] width 43 height 10
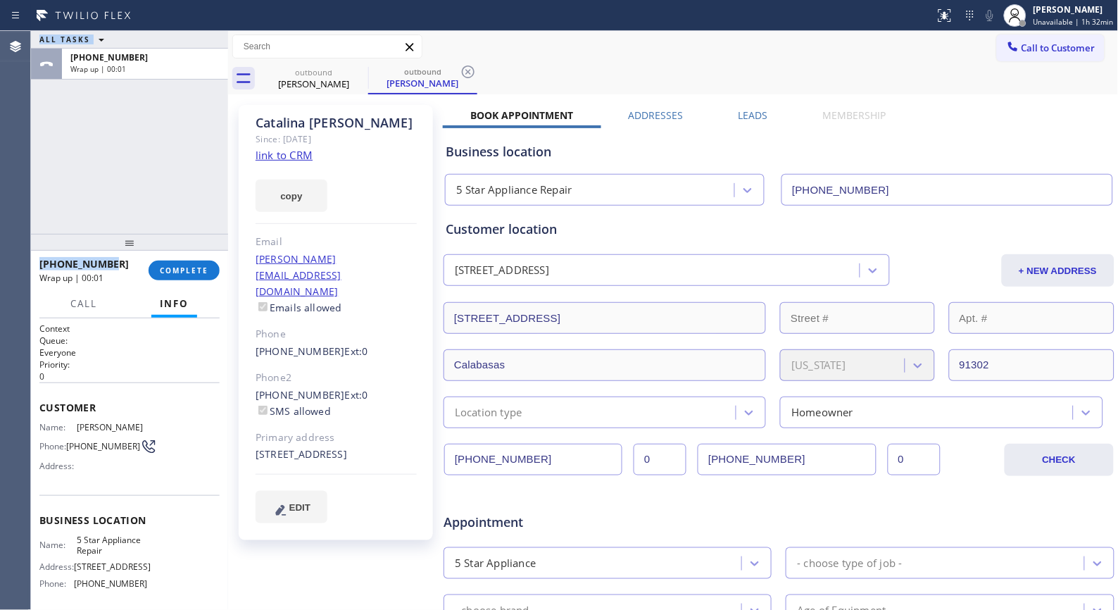
drag, startPoint x: 118, startPoint y: 265, endPoint x: 30, endPoint y: 264, distance: 88.0
click at [30, 264] on div "Agent Desktop Classify the call LOCATION NAME Blue Moon Electrical Cathedral Ci…" at bounding box center [559, 320] width 1118 height 579
click at [198, 275] on span "COMPLETE" at bounding box center [184, 271] width 49 height 10
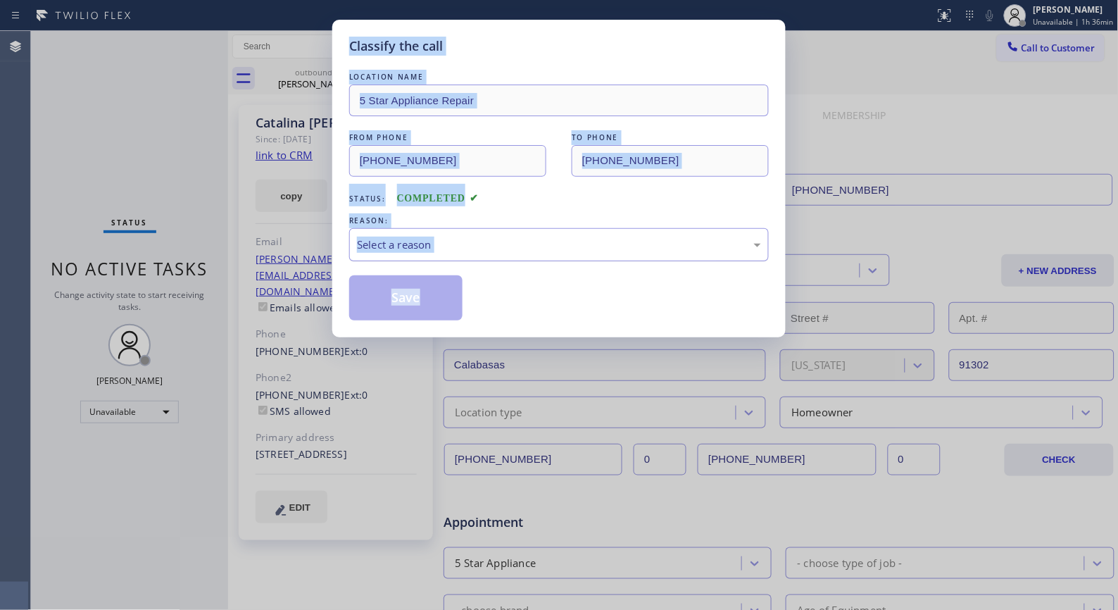
click at [550, 242] on div "Select a reason" at bounding box center [559, 245] width 404 height 16
click at [446, 297] on button "Save" at bounding box center [405, 297] width 113 height 45
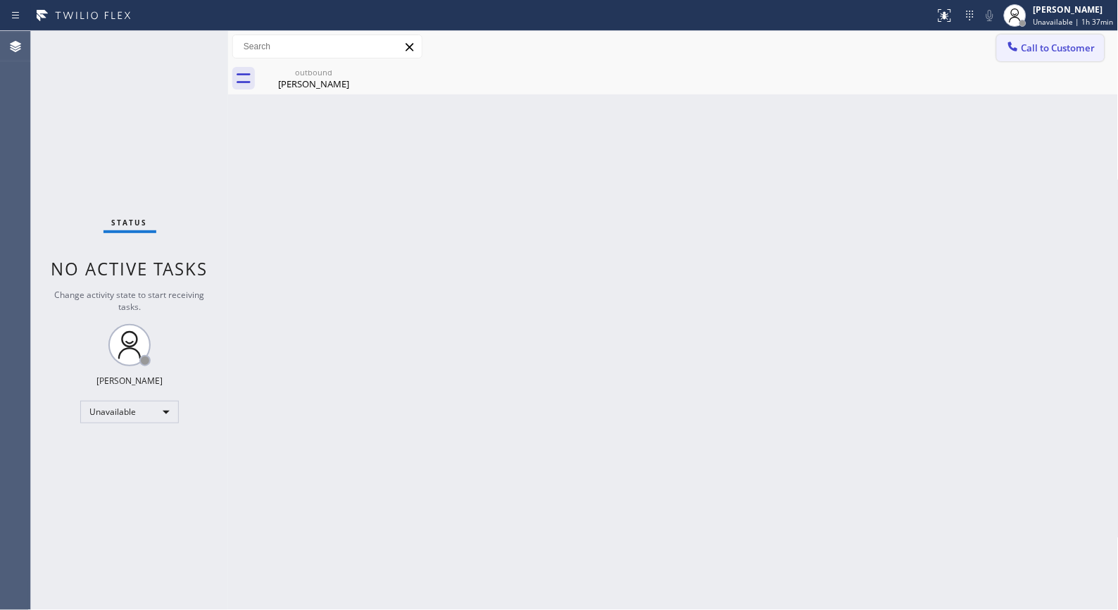
click at [1033, 45] on span "Call to Customer" at bounding box center [1059, 48] width 74 height 13
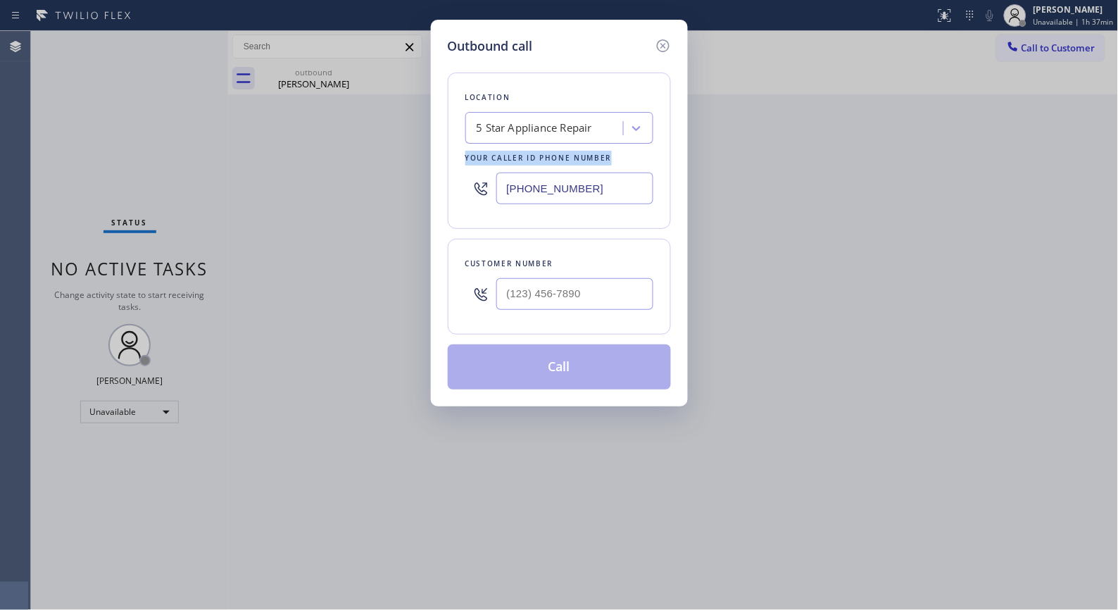
drag, startPoint x: 552, startPoint y: 167, endPoint x: 396, endPoint y: 111, distance: 166.0
click at [418, 138] on div "Outbound call Location 5 Star Appliance Repair Your caller id phone number [PHO…" at bounding box center [559, 305] width 1118 height 610
drag, startPoint x: 588, startPoint y: 183, endPoint x: 428, endPoint y: 135, distance: 167.1
click at [454, 161] on div "Location 5 Star Appliance Repair Your caller id phone number [PHONE_NUMBER]" at bounding box center [559, 151] width 223 height 156
paste input "949) 202-5983"
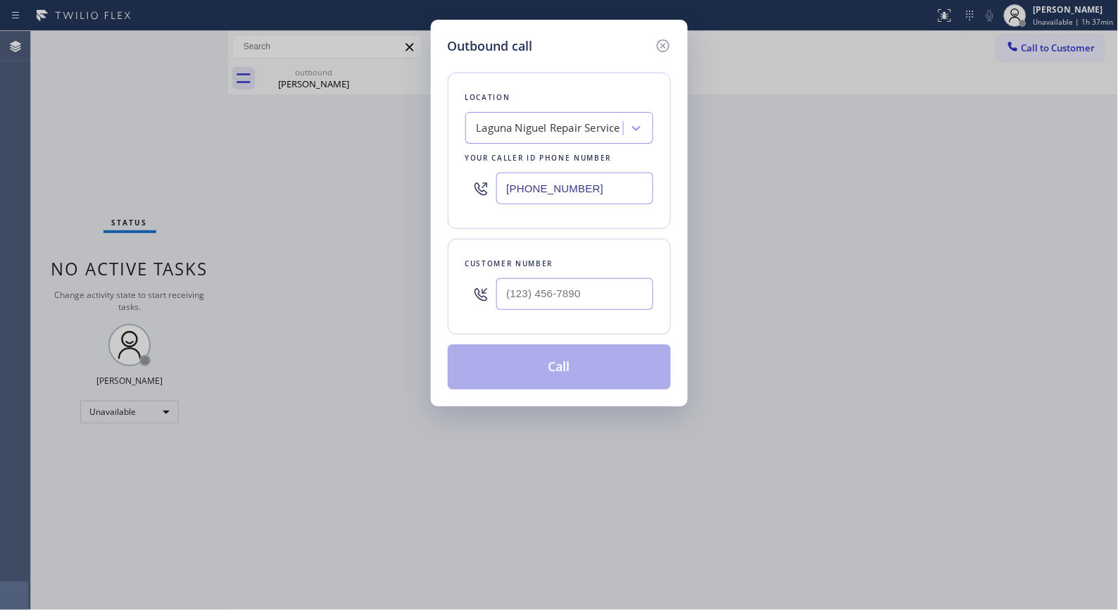
type input "[PHONE_NUMBER]"
drag, startPoint x: 588, startPoint y: 308, endPoint x: 426, endPoint y: 231, distance: 179.6
click at [451, 292] on div "Customer number (___) ___-____" at bounding box center [559, 287] width 223 height 96
paste input "949) 887-3049"
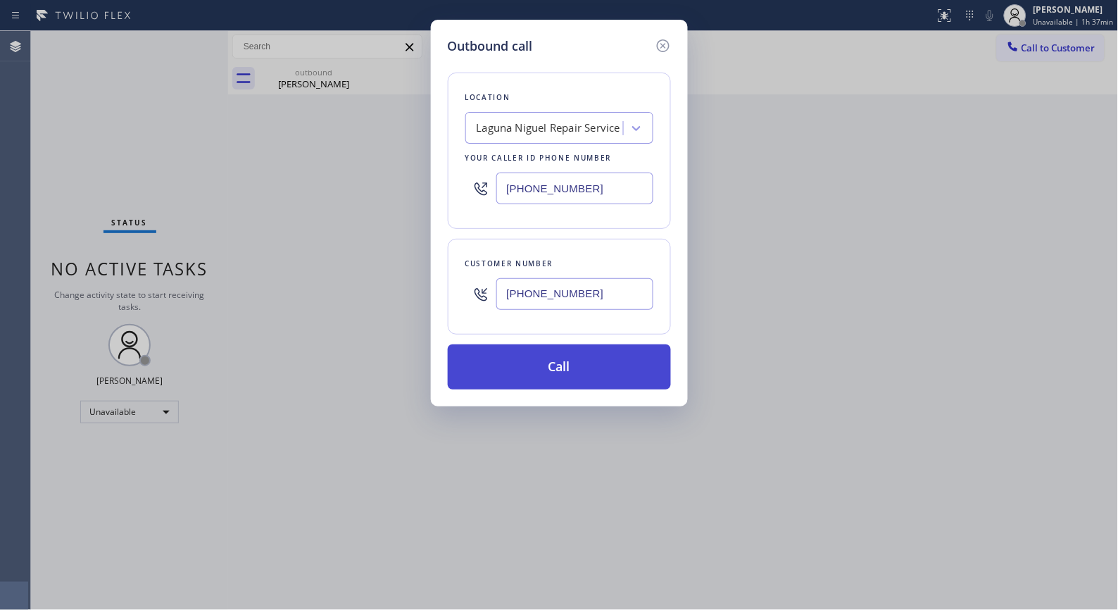
type input "[PHONE_NUMBER]"
click at [593, 367] on button "Call" at bounding box center [559, 366] width 223 height 45
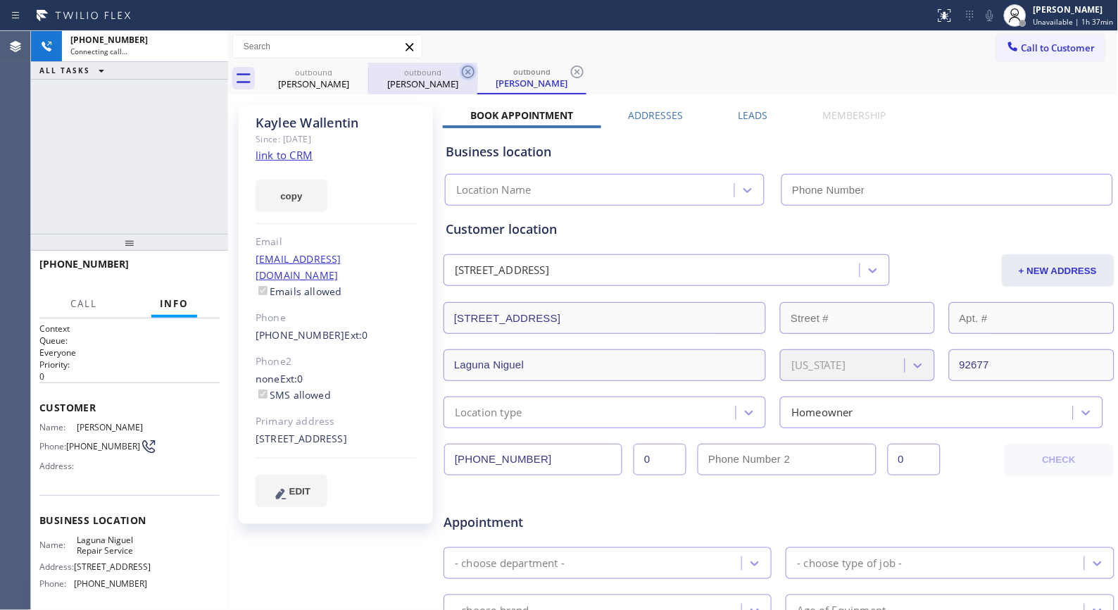
click at [467, 68] on icon at bounding box center [468, 71] width 17 height 17
click at [470, 70] on icon at bounding box center [468, 72] width 13 height 13
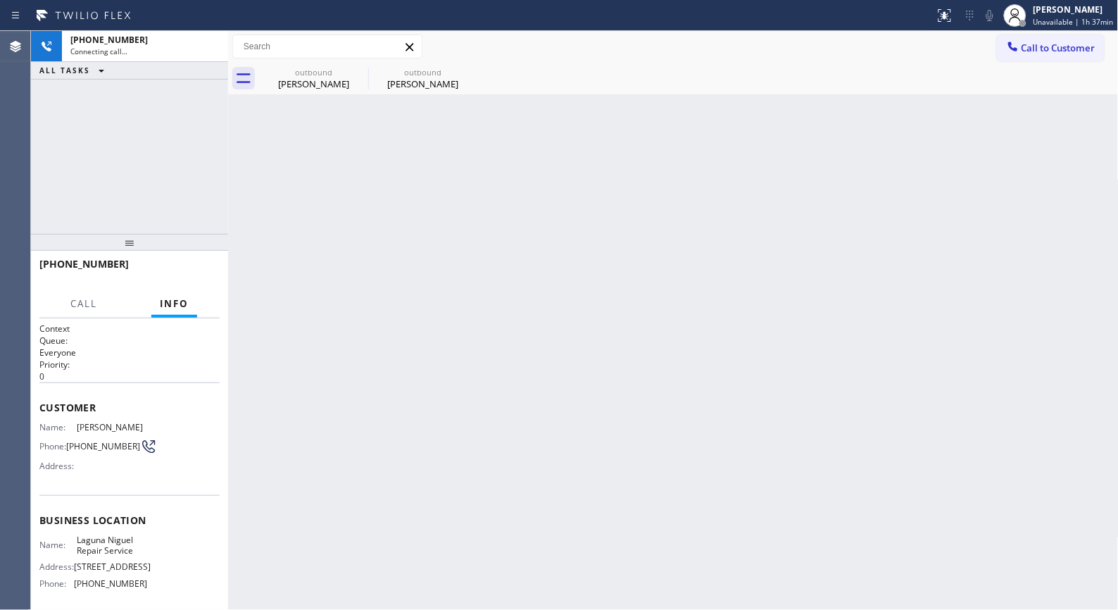
click at [0, 0] on icon at bounding box center [0, 0] width 0 height 0
type input "[PHONE_NUMBER]"
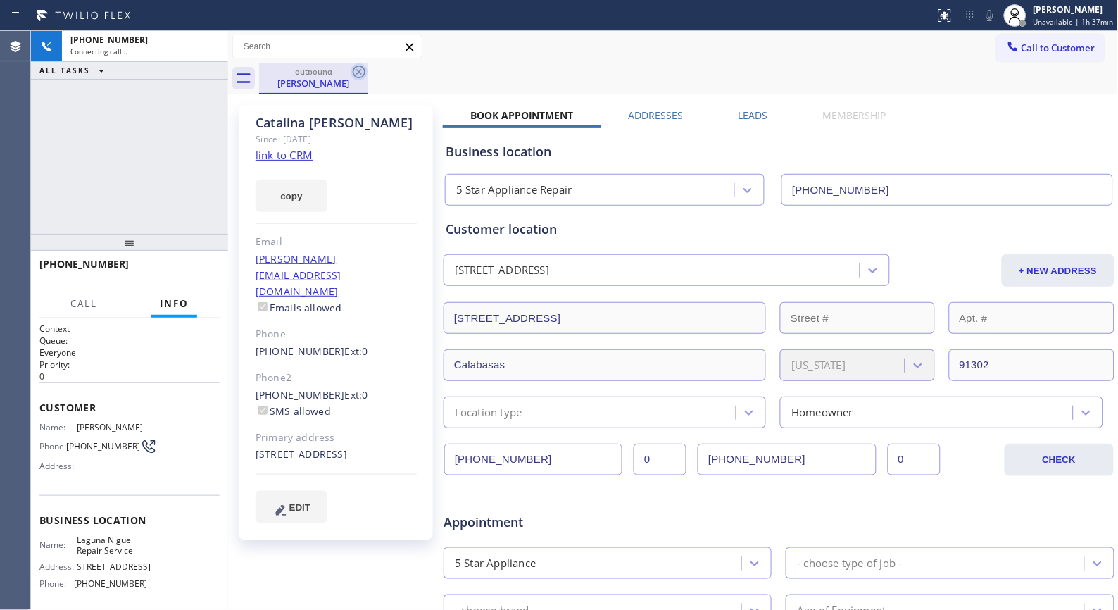
click at [361, 69] on icon at bounding box center [359, 72] width 13 height 13
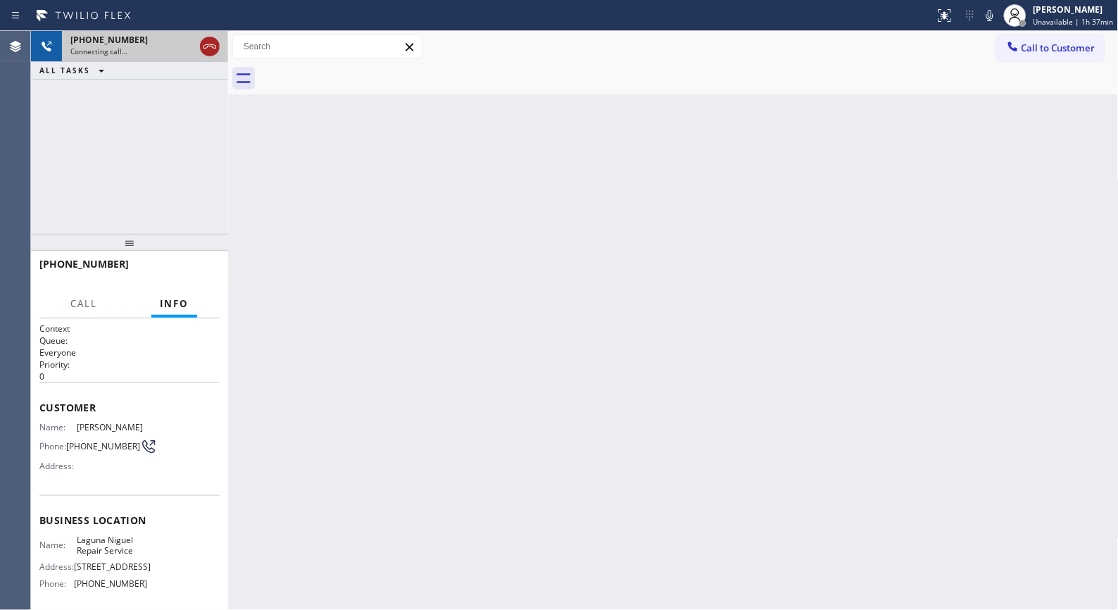
click at [202, 44] on icon at bounding box center [209, 46] width 17 height 17
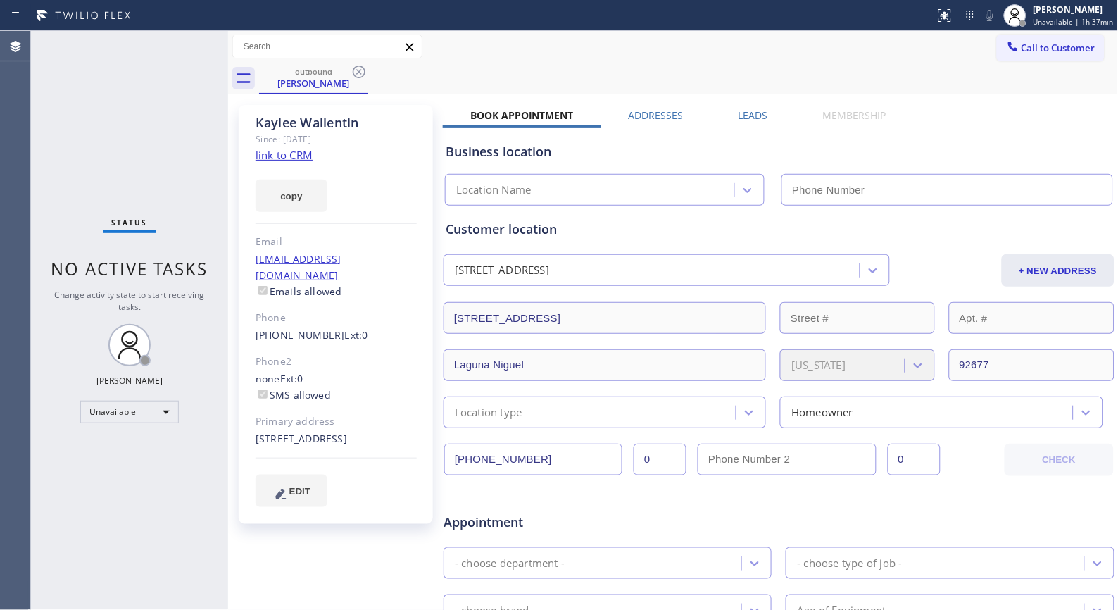
type input "[PHONE_NUMBER]"
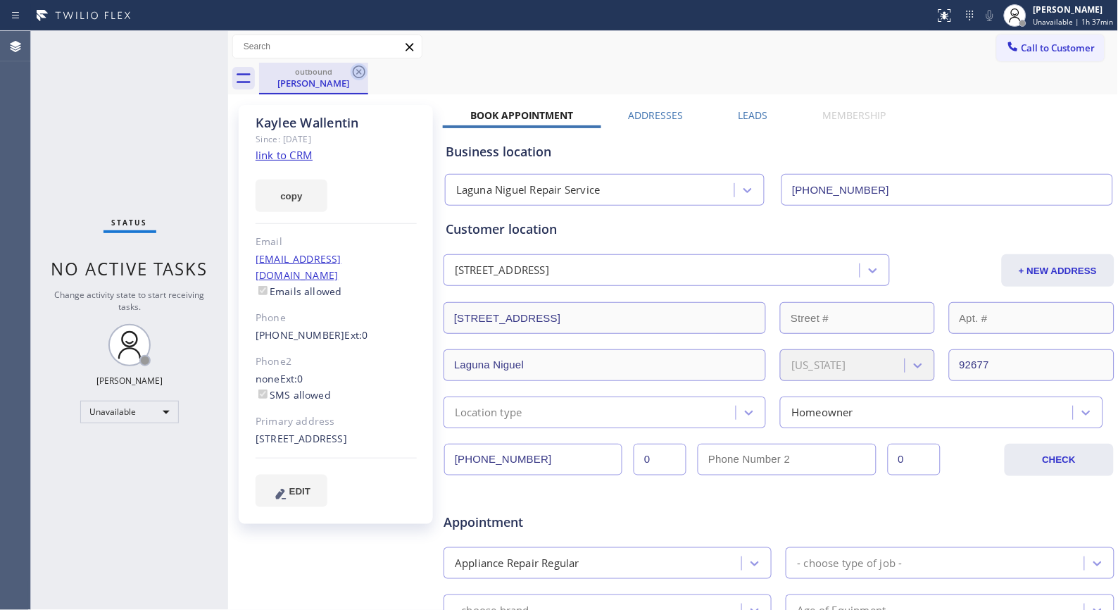
click at [357, 68] on icon at bounding box center [359, 71] width 17 height 17
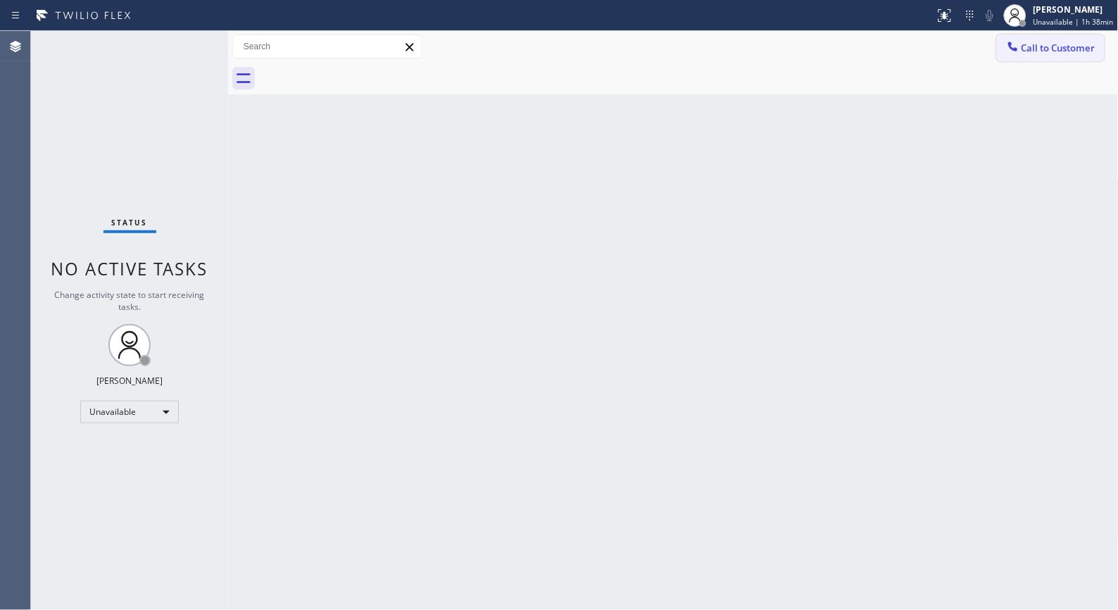
click at [1068, 43] on span "Call to Customer" at bounding box center [1059, 48] width 74 height 13
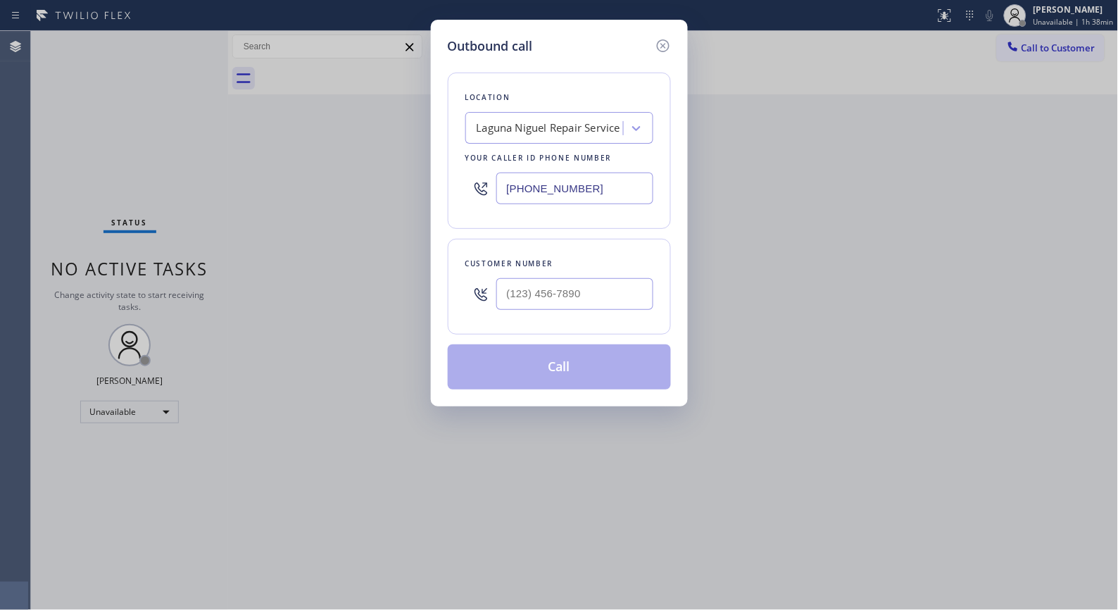
drag, startPoint x: 606, startPoint y: 184, endPoint x: 468, endPoint y: 163, distance: 139.7
click at [469, 163] on div "Location [GEOGRAPHIC_DATA] Repair Service Your caller id phone number [PHONE_NU…" at bounding box center [559, 151] width 223 height 156
paste input "855) 999-4417"
type input "[PHONE_NUMBER]"
click at [606, 293] on input "(___) ___-____" at bounding box center [575, 294] width 157 height 32
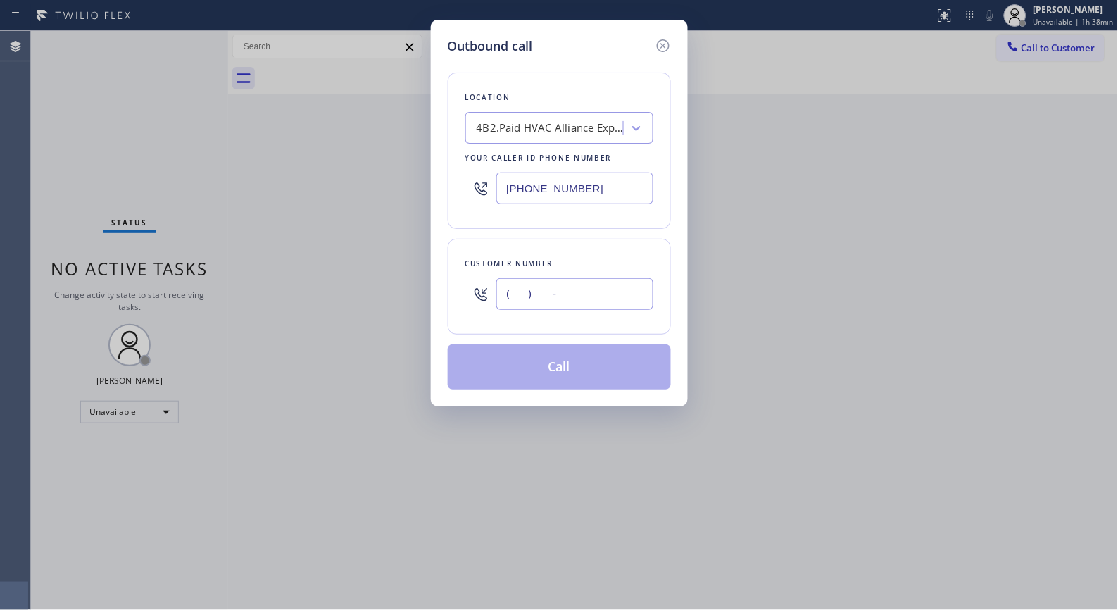
paste input "424) 210-0276"
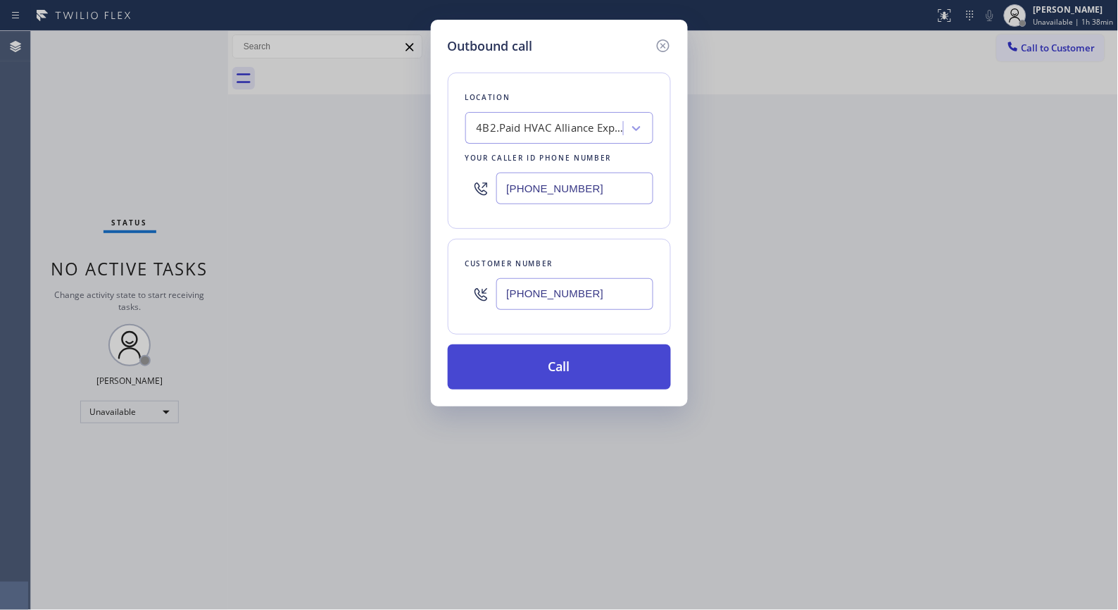
type input "[PHONE_NUMBER]"
click at [573, 373] on button "Call" at bounding box center [559, 366] width 223 height 45
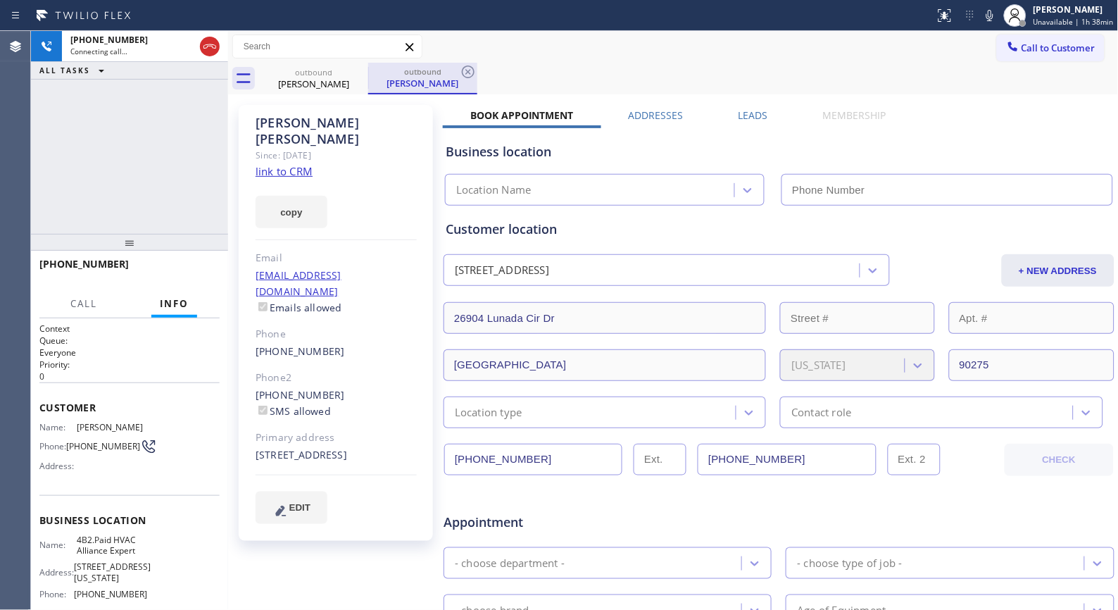
type input "[PHONE_NUMBER]"
click at [473, 75] on icon at bounding box center [468, 72] width 13 height 13
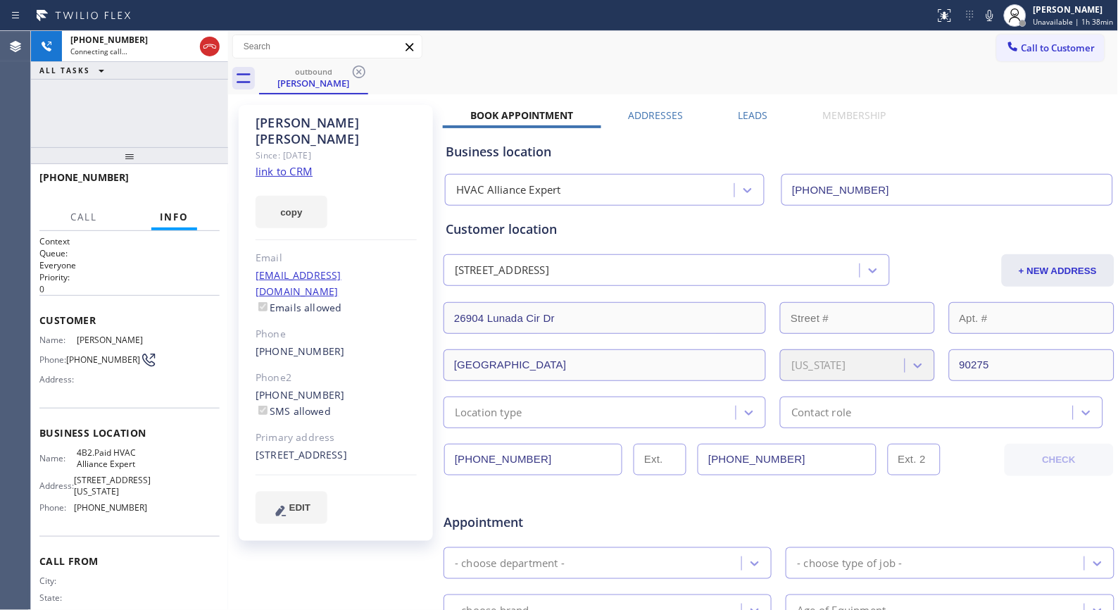
drag, startPoint x: 117, startPoint y: 244, endPoint x: 173, endPoint y: 92, distance: 161.3
click at [173, 92] on div "[PHONE_NUMBER] Connecting call… ALL TASKS ALL TASKS ACTIVE TASKS TASKS IN WRAP …" at bounding box center [129, 320] width 197 height 579
drag, startPoint x: 143, startPoint y: 163, endPoint x: 150, endPoint y: 61, distance: 102.4
click at [146, 79] on div "[PHONE_NUMBER] Connecting call… ALL TASKS ALL TASKS ACTIVE TASKS TASKS IN WRAP …" at bounding box center [129, 320] width 197 height 579
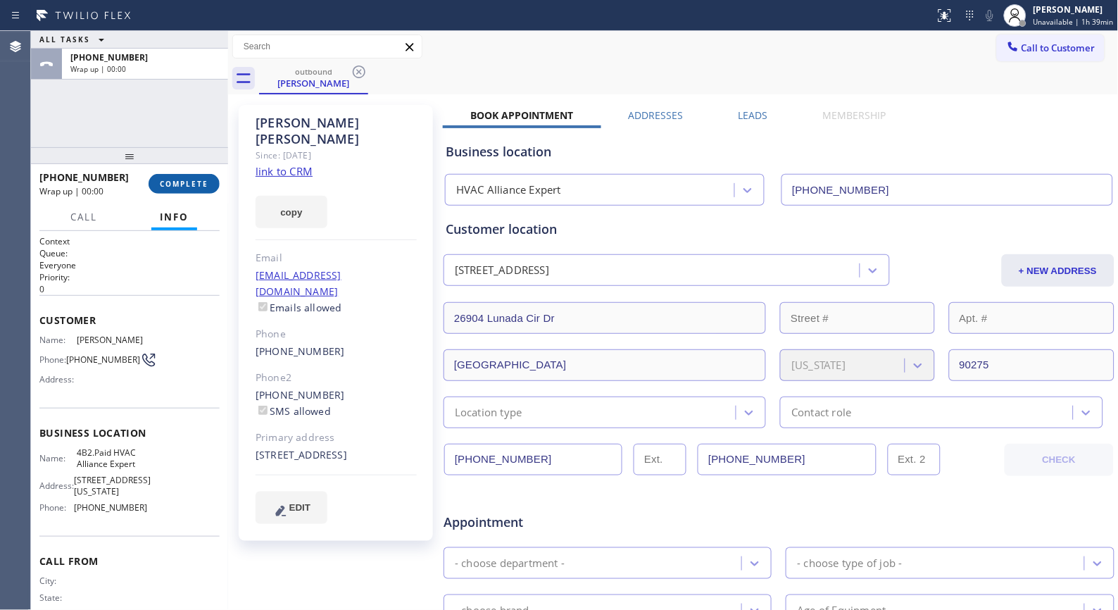
click at [185, 183] on span "COMPLETE" at bounding box center [184, 184] width 49 height 10
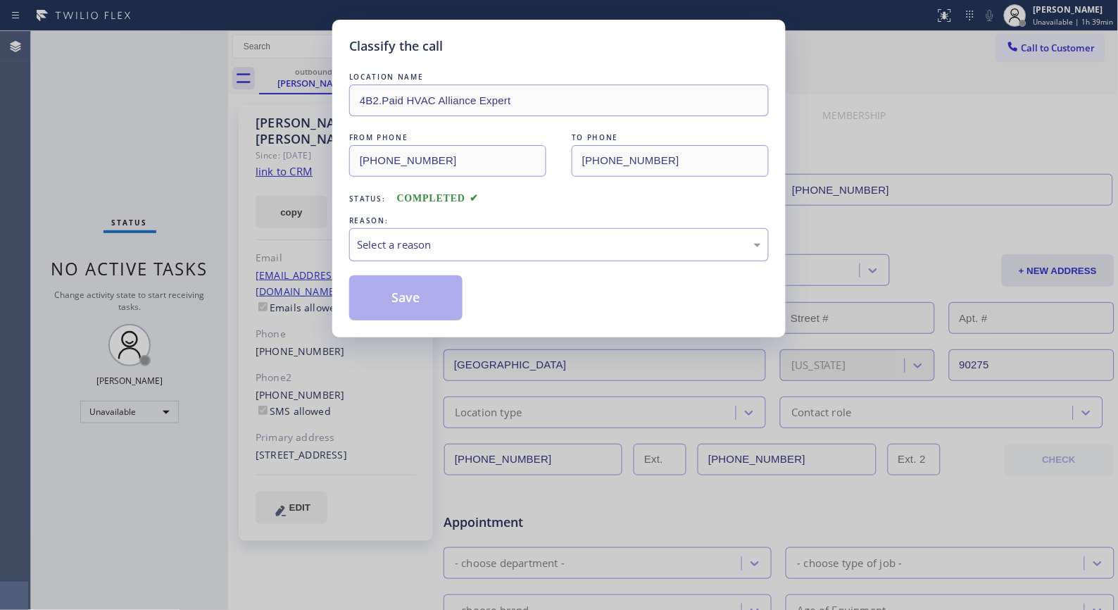
click at [511, 244] on div "Select a reason" at bounding box center [559, 245] width 404 height 16
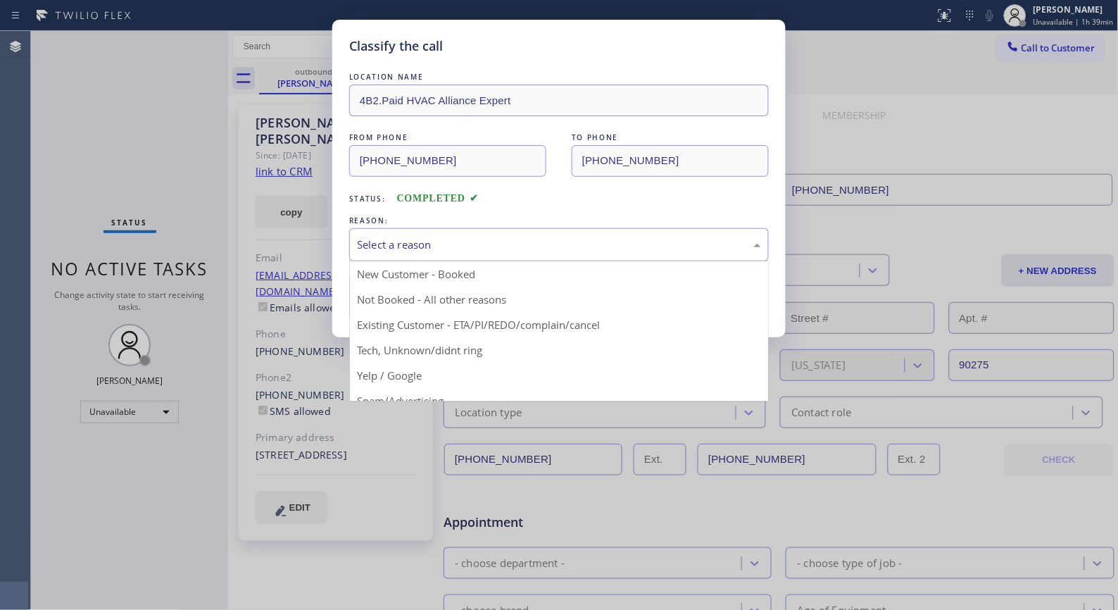
click at [455, 248] on div "Select a reason" at bounding box center [559, 245] width 404 height 16
click at [431, 254] on div "Select a reason" at bounding box center [559, 244] width 420 height 33
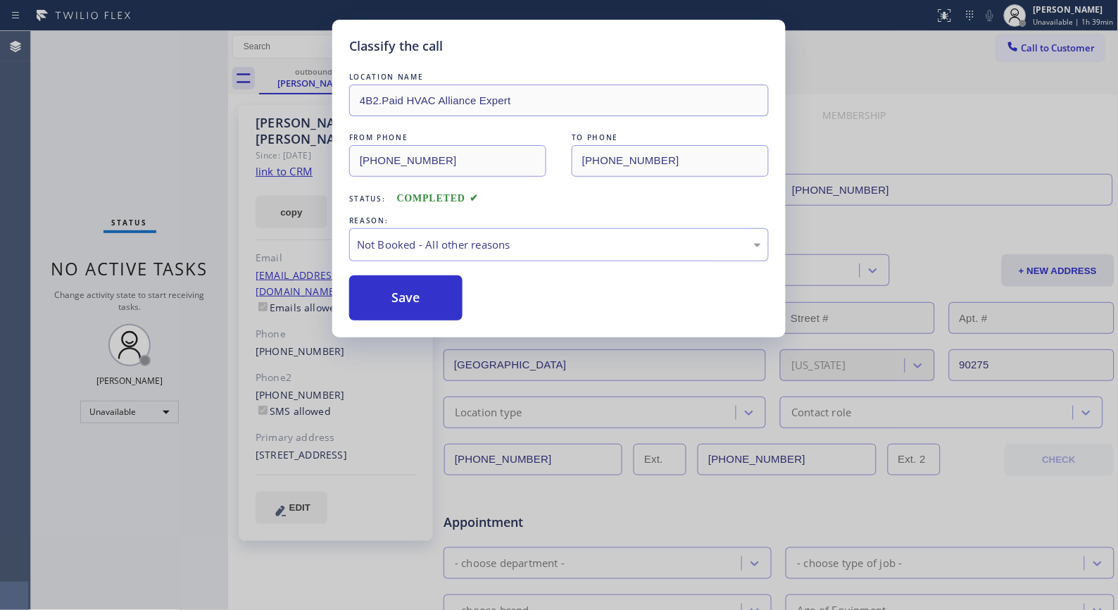
click at [406, 291] on button "Save" at bounding box center [405, 297] width 113 height 45
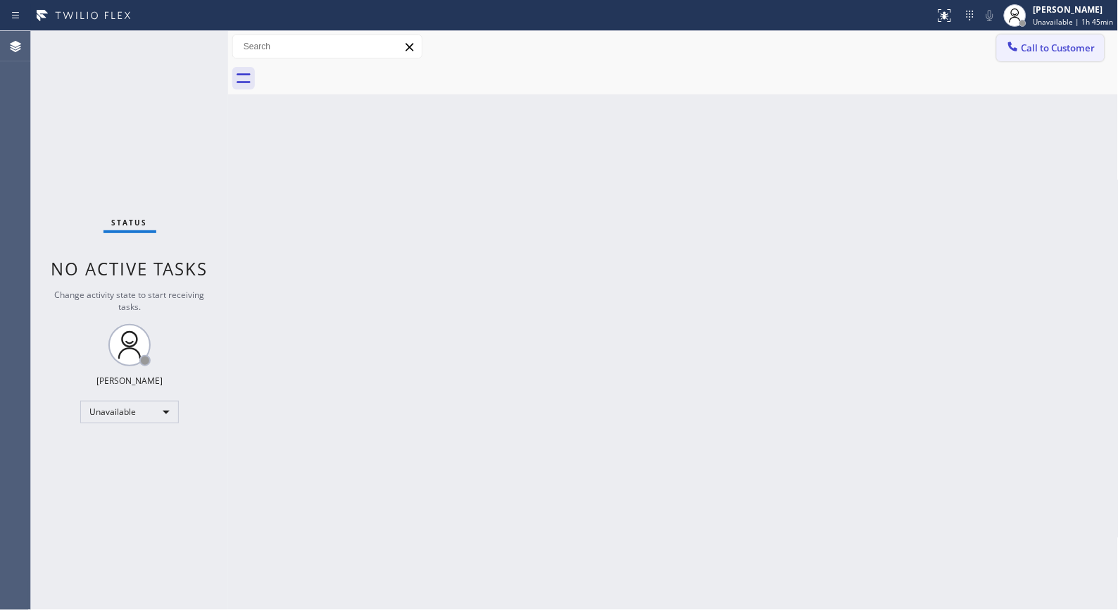
click at [1026, 57] on button "Call to Customer" at bounding box center [1051, 48] width 108 height 27
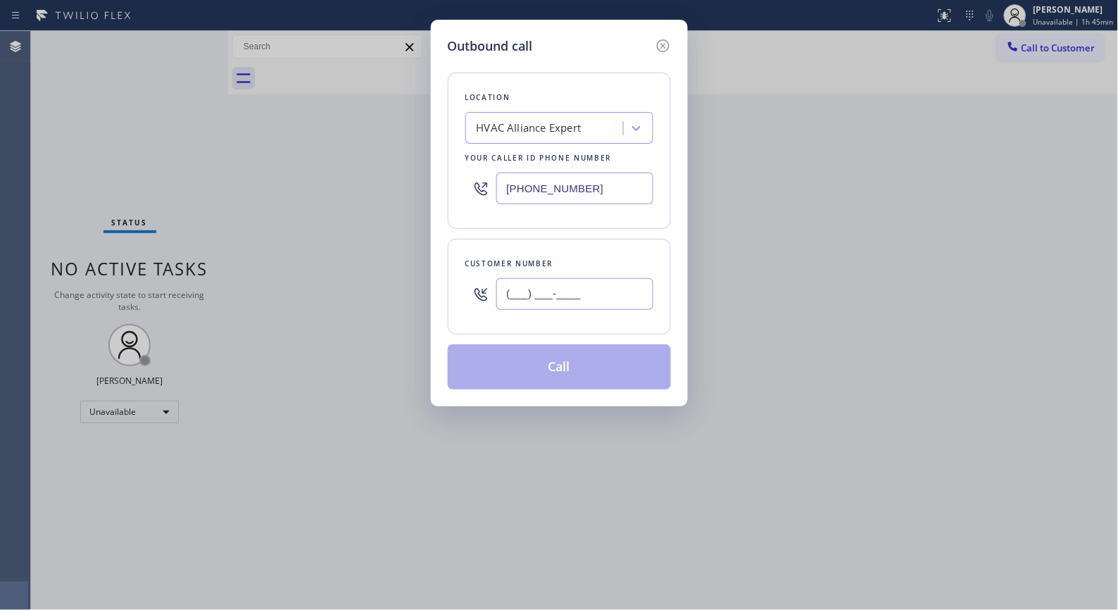
drag, startPoint x: 586, startPoint y: 296, endPoint x: 481, endPoint y: 268, distance: 108.7
click at [482, 268] on div "Customer number (___) ___-____" at bounding box center [559, 287] width 223 height 96
paste input "562) 451-7274"
type input "[PHONE_NUMBER]"
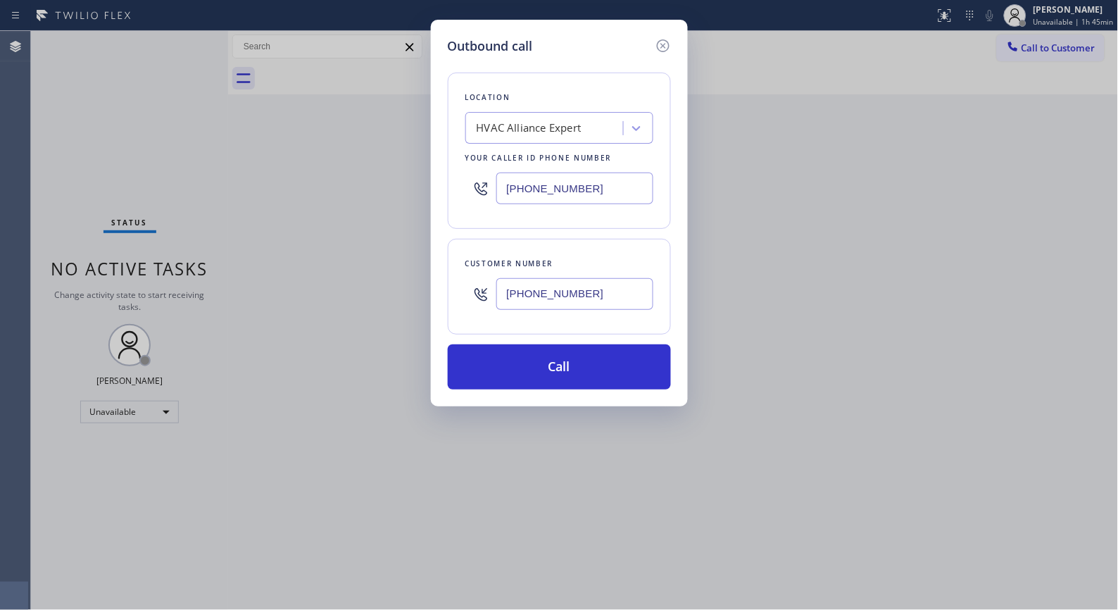
drag, startPoint x: 644, startPoint y: 185, endPoint x: 423, endPoint y: 173, distance: 222.2
click at [423, 173] on div "Outbound call Location HVAC Alliance Expert Your caller id phone number [PHONE_…" at bounding box center [559, 305] width 1118 height 610
paste input "562) 553-3424"
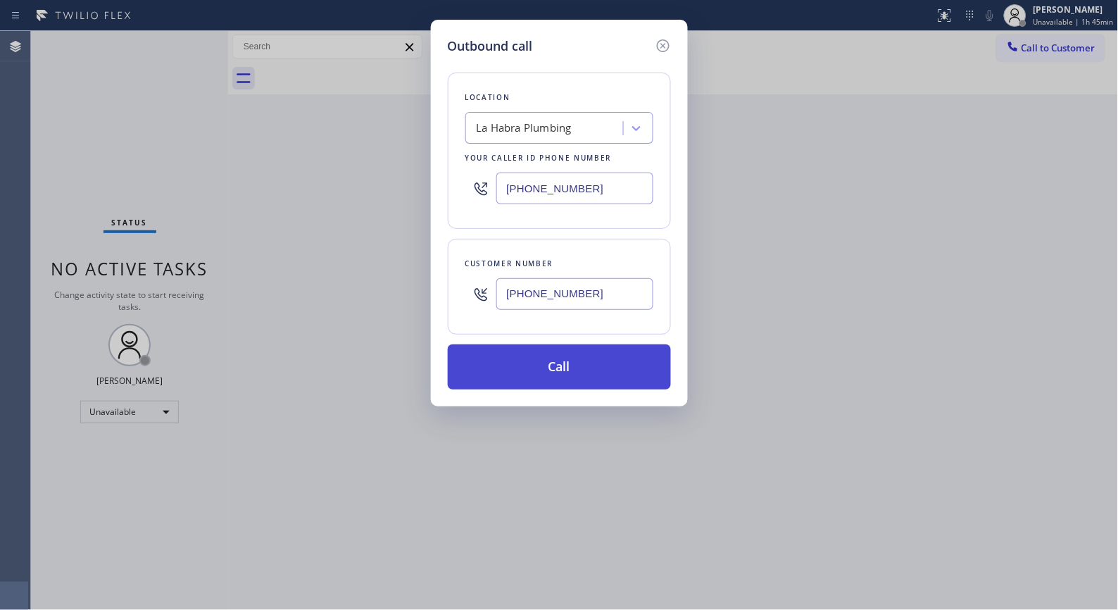
type input "[PHONE_NUMBER]"
click at [559, 368] on button "Call" at bounding box center [559, 366] width 223 height 45
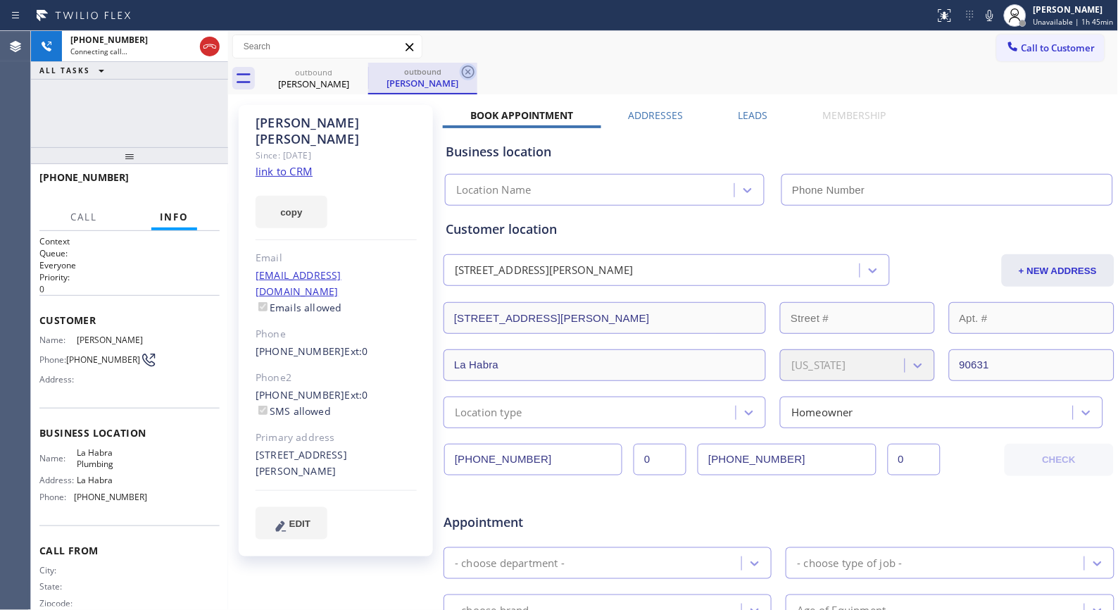
type input "[PHONE_NUMBER]"
click at [468, 73] on icon at bounding box center [468, 71] width 17 height 17
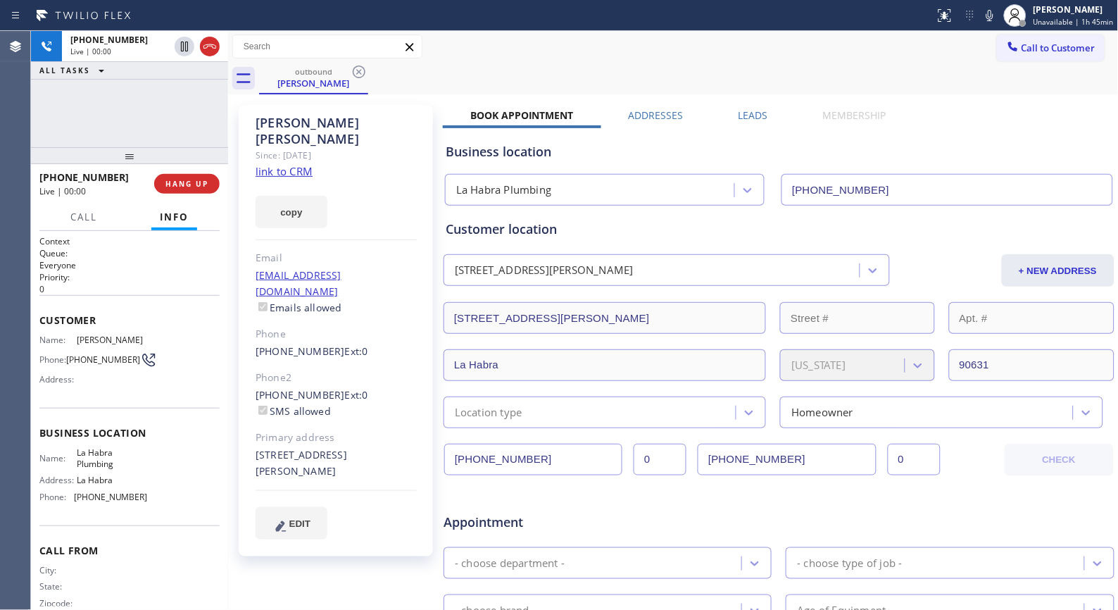
click at [186, 161] on div at bounding box center [129, 155] width 197 height 17
click at [198, 177] on button "HANG UP" at bounding box center [187, 184] width 66 height 20
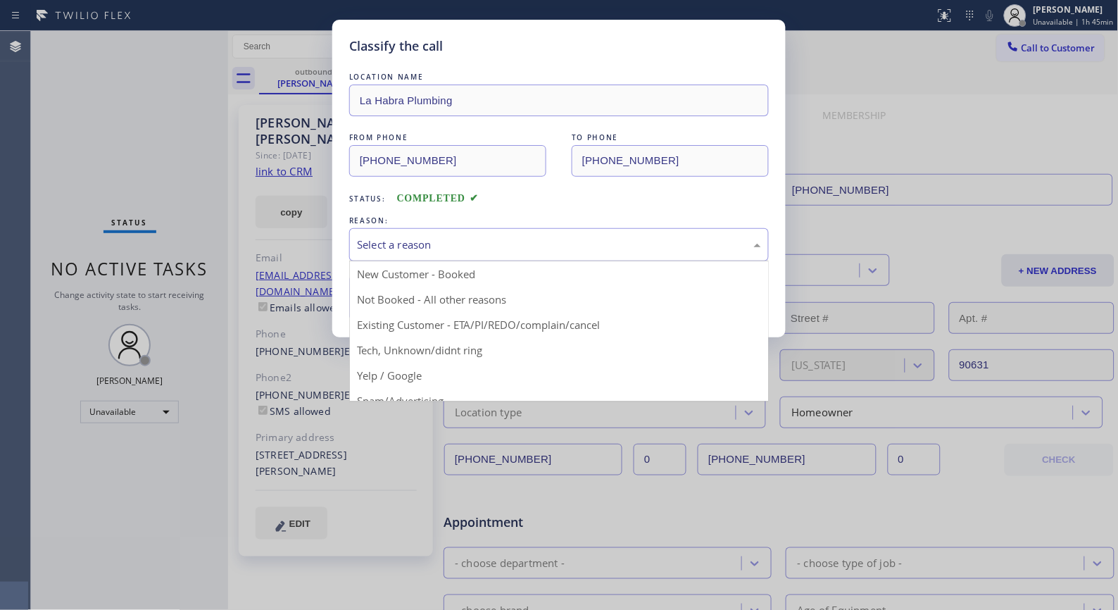
click at [537, 251] on div "Select a reason" at bounding box center [559, 245] width 404 height 16
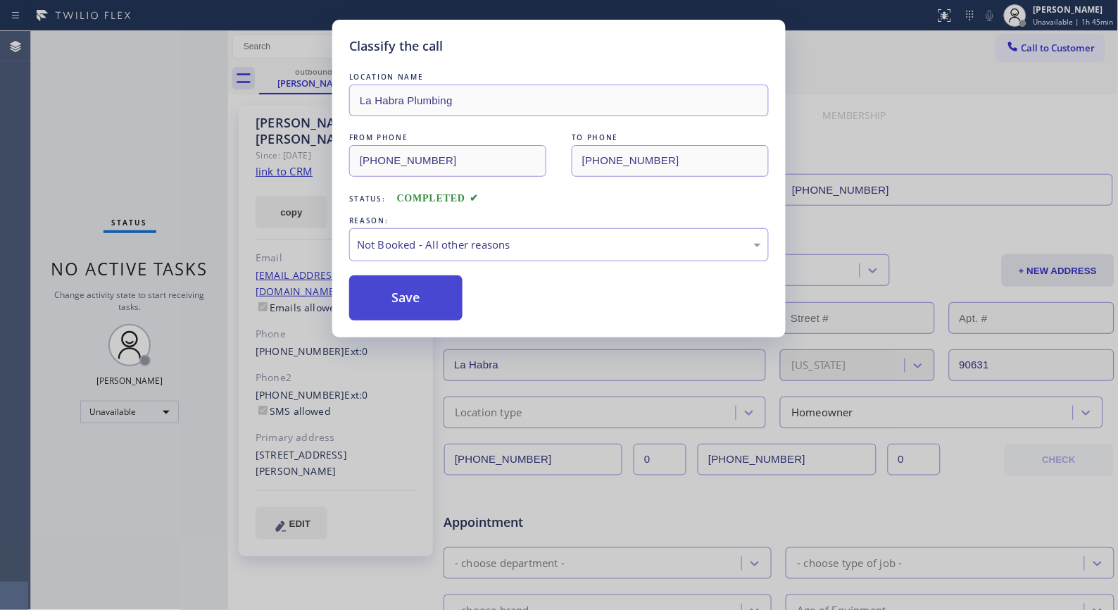
click at [426, 303] on button "Save" at bounding box center [405, 297] width 113 height 45
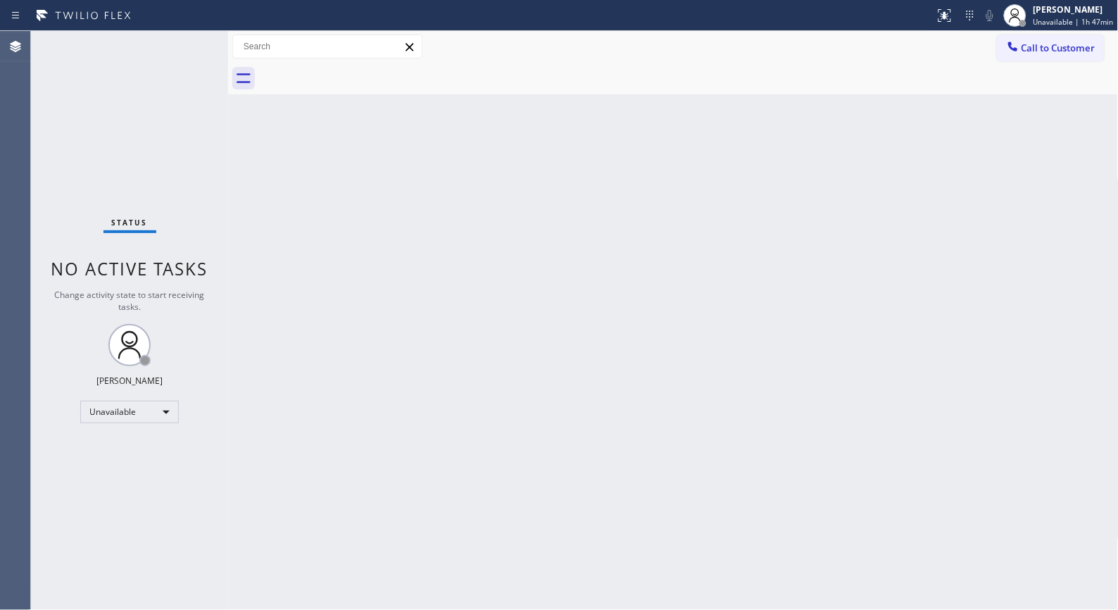
click at [604, 348] on div "Back to Dashboard Change Sender ID Customers Technicians Select a contact Outbo…" at bounding box center [673, 320] width 891 height 579
click at [139, 419] on div "Unavailable" at bounding box center [129, 412] width 99 height 23
click at [117, 483] on li "Break" at bounding box center [129, 483] width 96 height 17
click at [454, 335] on div "Back to Dashboard Change Sender ID Customers Technicians Select a contact Outbo…" at bounding box center [673, 320] width 891 height 578
click at [497, 412] on div "Back to Dashboard Change Sender ID Customers Technicians Select a contact Outbo…" at bounding box center [673, 320] width 891 height 578
